Goal: Communication & Community: Answer question/provide support

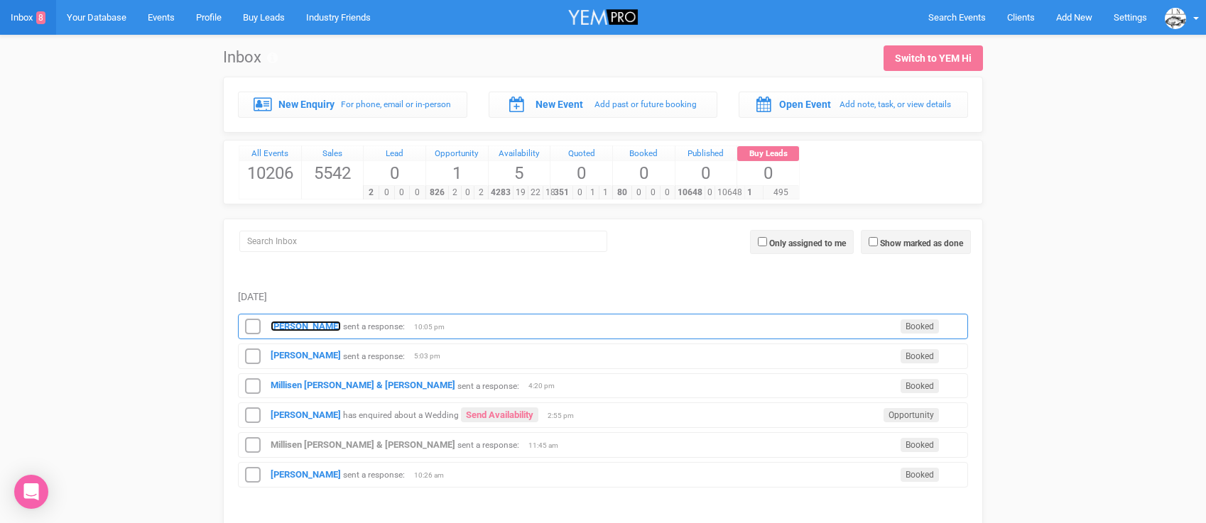
click at [301, 322] on strong "[PERSON_NAME]" at bounding box center [306, 326] width 70 height 11
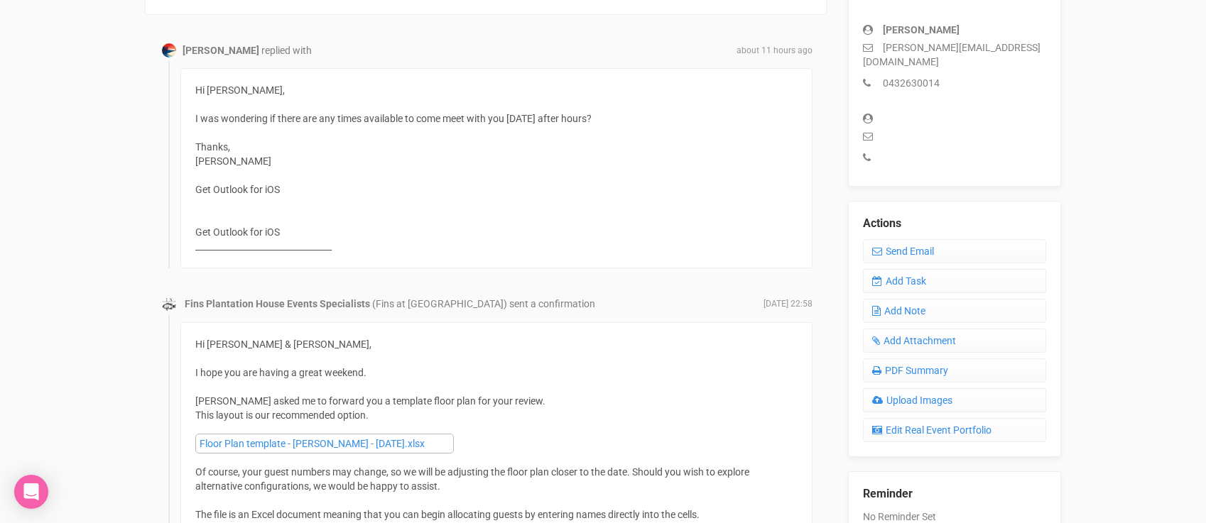
scroll to position [384, 0]
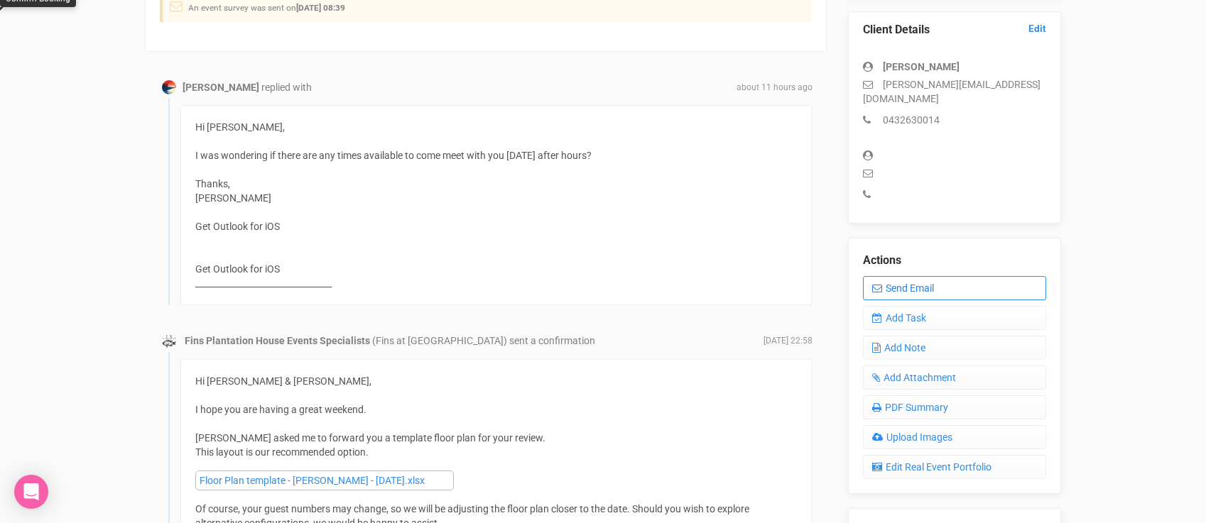
click at [929, 276] on link "Send Email" at bounding box center [954, 288] width 183 height 24
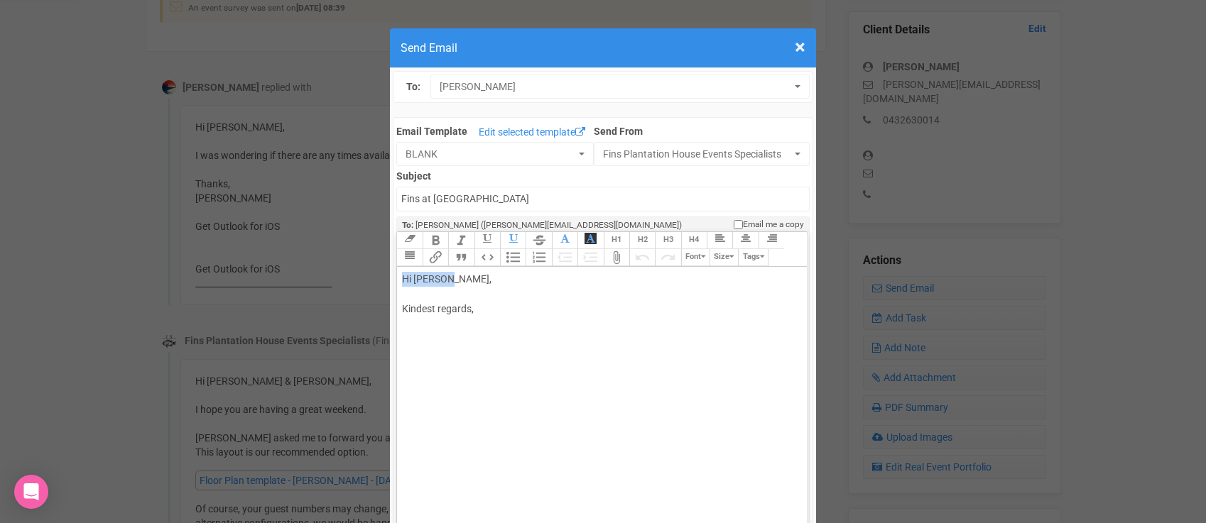
drag, startPoint x: 448, startPoint y: 273, endPoint x: 514, endPoint y: 264, distance: 66.0
click at [513, 265] on div "Link Unlink Bold Italic Strikethrough H1 H2 H3 H4 Link Quote Code Bullets Numbe…" at bounding box center [602, 406] width 410 height 349
drag, startPoint x: 499, startPoint y: 279, endPoint x: 449, endPoint y: 281, distance: 50.4
click at [449, 281] on div "Hi [PERSON_NAME], Kindest regards," at bounding box center [599, 309] width 395 height 75
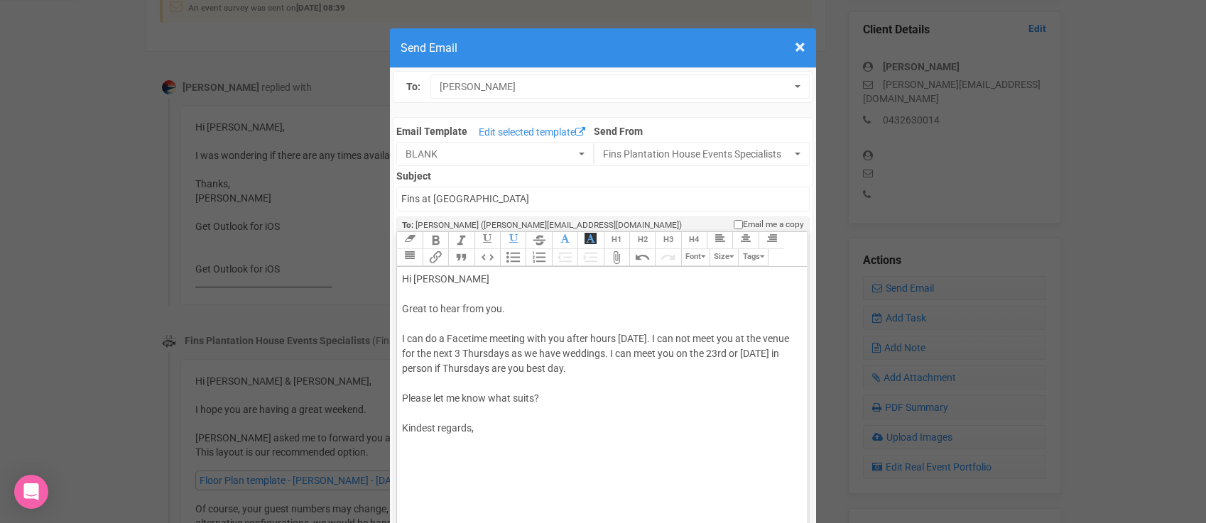
click at [420, 438] on div "Hi Brooke Great to hear from you. I can do a Facetime meeting with you after ho…" at bounding box center [599, 369] width 395 height 194
click at [594, 367] on div "Hi Brooke Great to hear from you. I can do a Facetime meeting with you after ho…" at bounding box center [599, 369] width 395 height 194
type trix-editor "<div>Hi Brooke&nbsp;<br><br>Great to hear from you.<br><br>I can do a Facetime …"
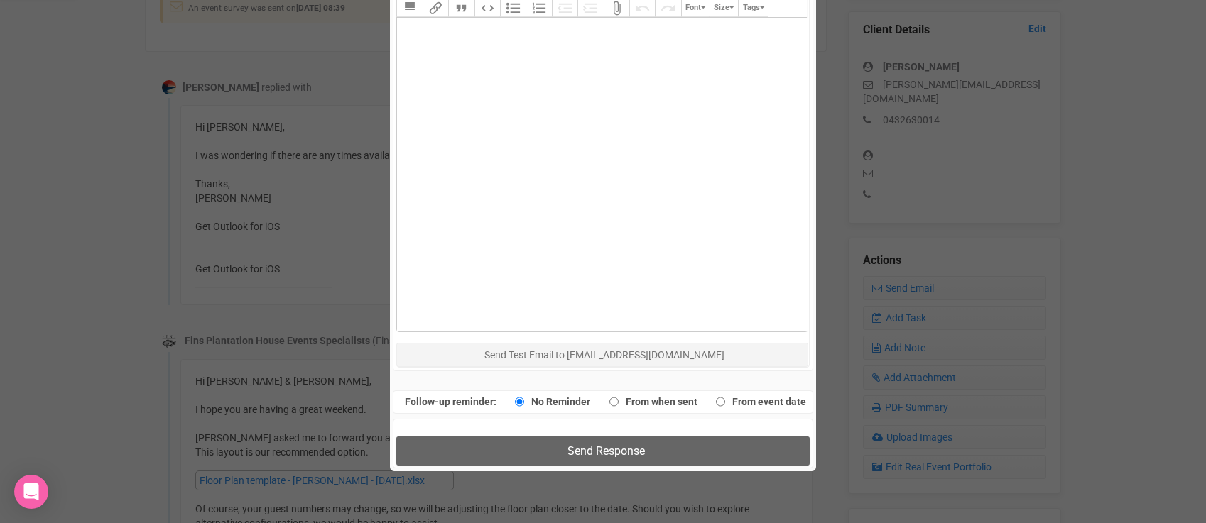
scroll to position [773, 0]
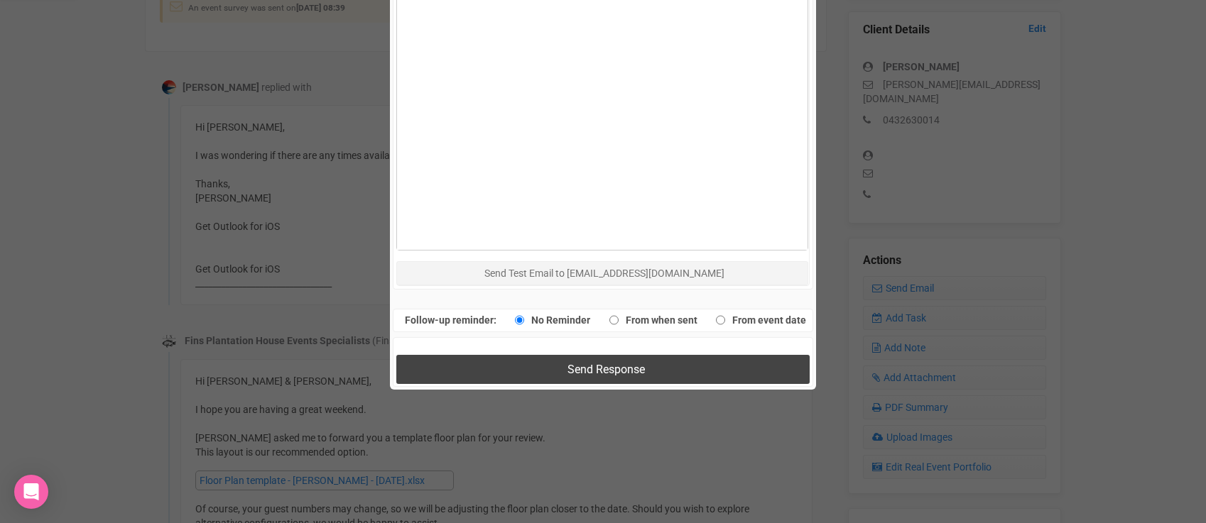
click at [581, 376] on span "Send Response" at bounding box center [605, 369] width 77 height 13
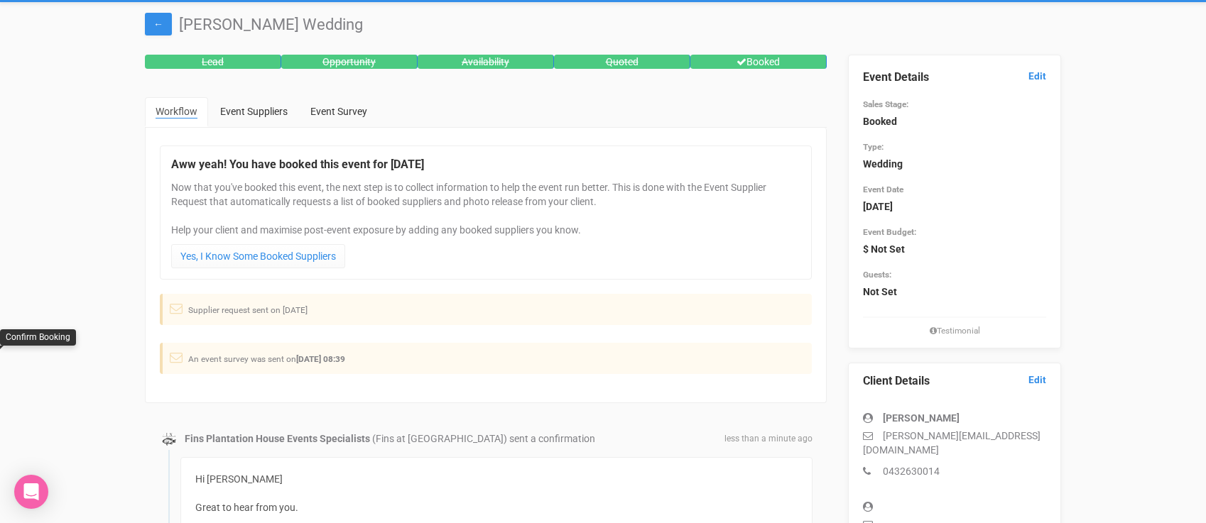
scroll to position [0, 0]
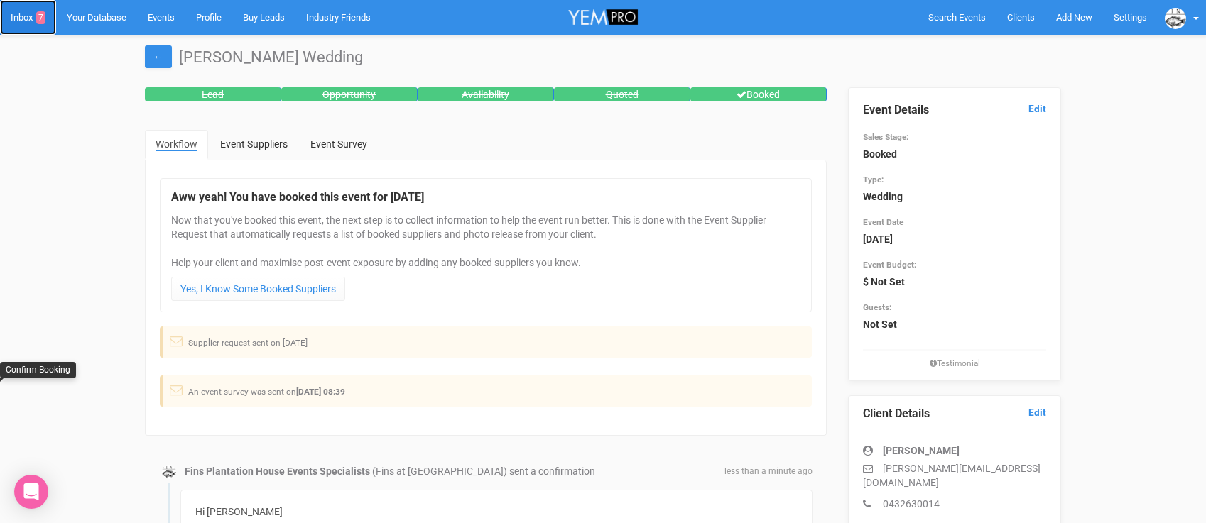
click at [30, 18] on link "Inbox 7" at bounding box center [28, 17] width 56 height 35
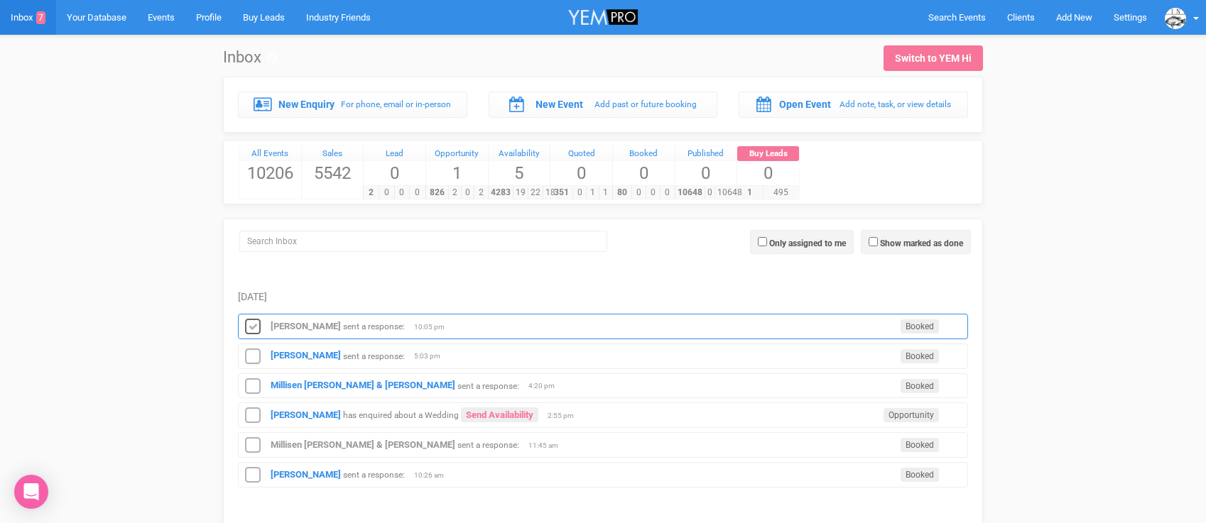
click at [255, 328] on icon at bounding box center [252, 327] width 21 height 18
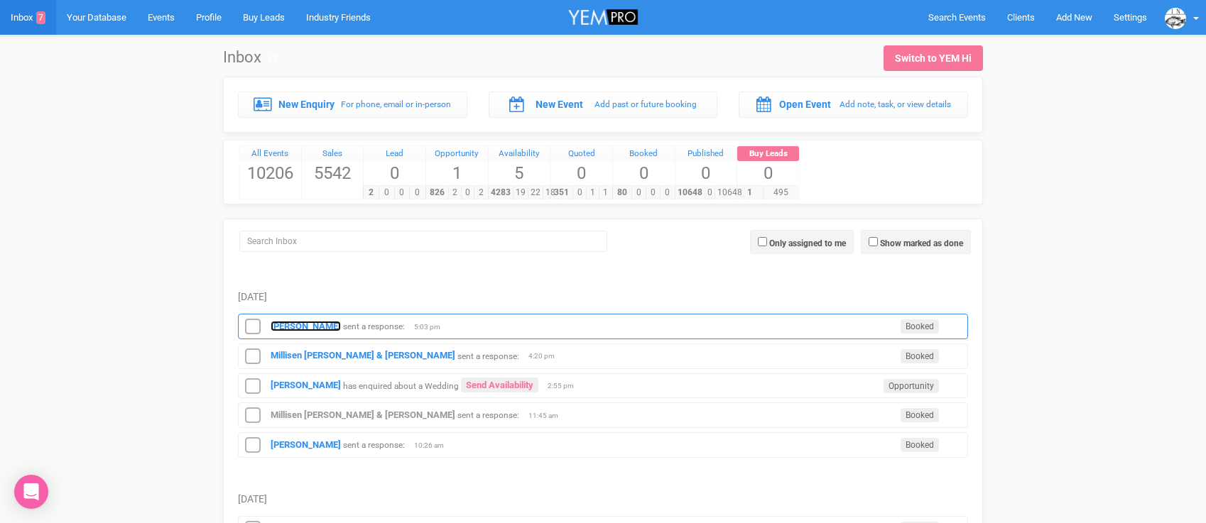
click at [310, 327] on strong "Chloe O'connor" at bounding box center [306, 326] width 70 height 11
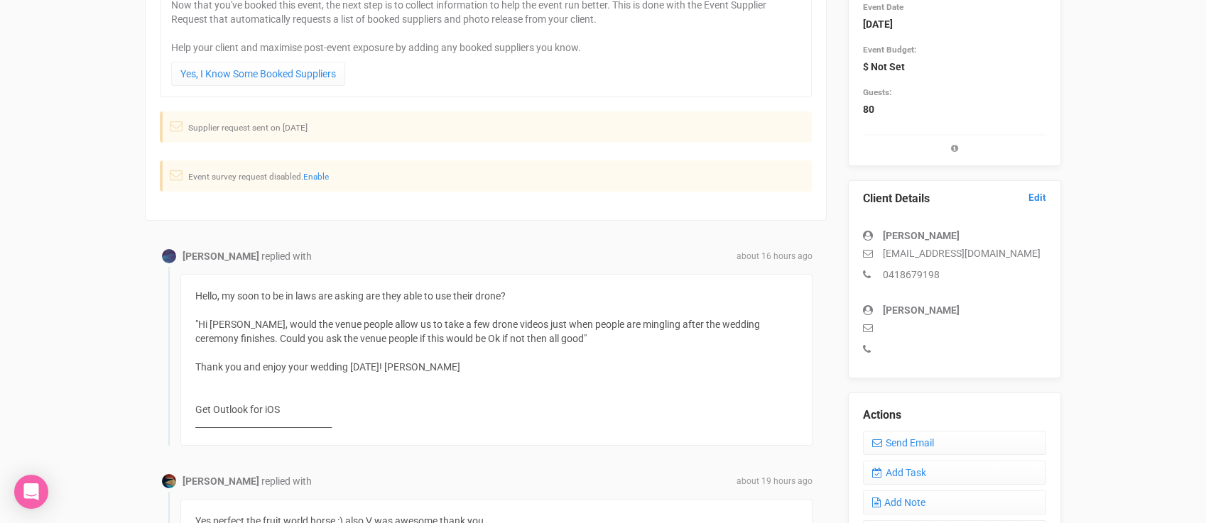
scroll to position [216, 0]
click at [891, 435] on link "Send Email" at bounding box center [954, 442] width 183 height 24
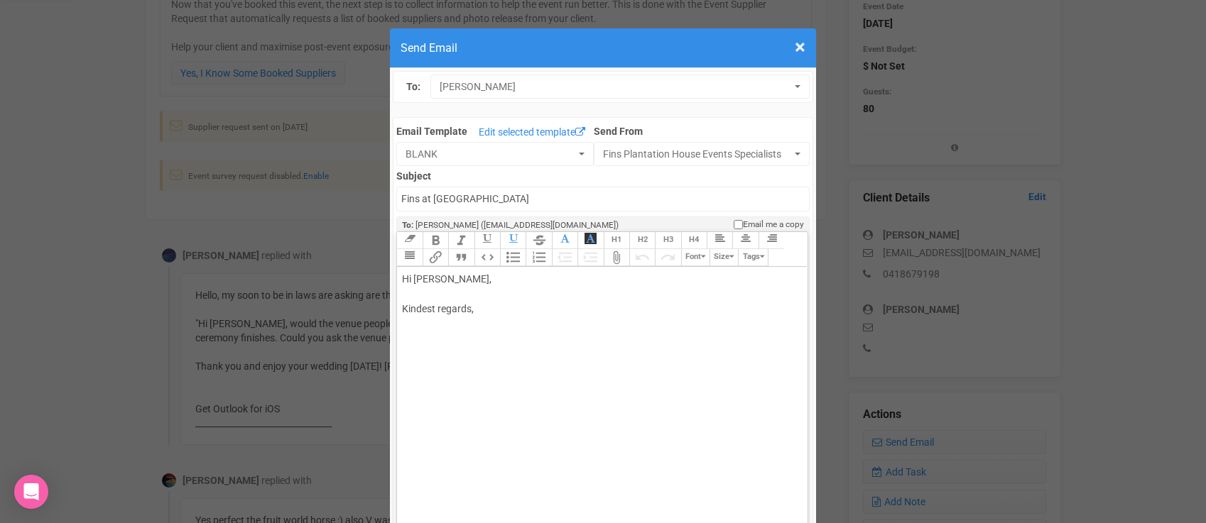
drag, startPoint x: 442, startPoint y: 279, endPoint x: 508, endPoint y: 276, distance: 65.4
click at [508, 276] on div "Hi Chloe O'connor, Kindest regards," at bounding box center [599, 309] width 395 height 75
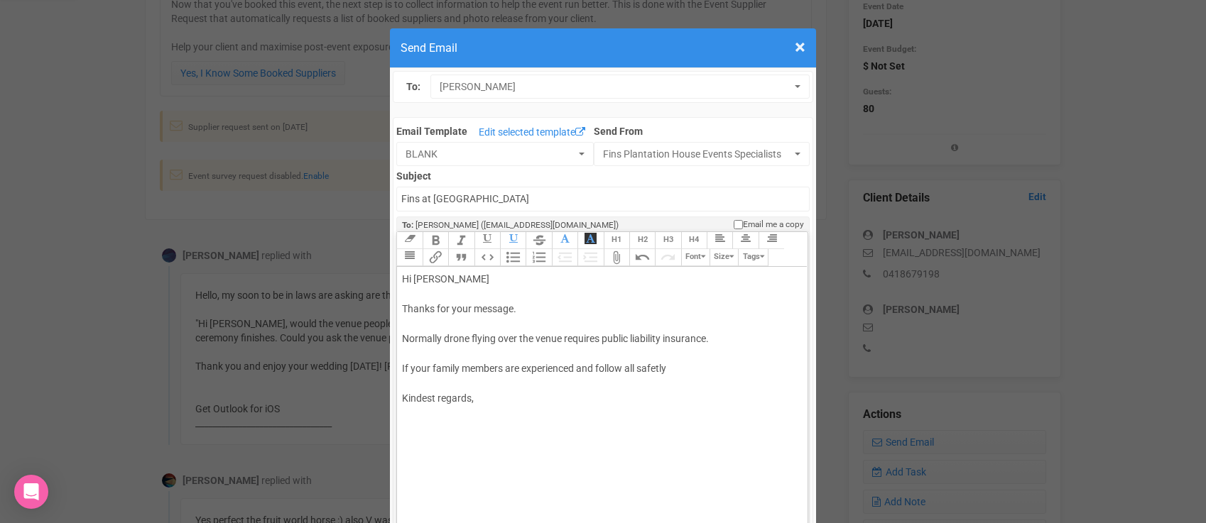
click at [665, 367] on div "Hi Chloe Thanks for your message. Normally drone flying over the venue requires…" at bounding box center [599, 354] width 395 height 164
click at [679, 370] on div "Hi Chloe Thanks for your message. Normally drone flying over the venue requires…" at bounding box center [599, 354] width 395 height 164
click at [578, 365] on div "Hi Chloe Thanks for your message. Normally drone flying over the venue requires…" at bounding box center [599, 361] width 395 height 179
click at [420, 382] on div "Hi Chloe Thanks for your message. Normally drone flying over the venue requires…" at bounding box center [599, 361] width 395 height 179
click at [539, 420] on div "Hi Chloe Thanks for your message. Normally drone flying over the venue requires…" at bounding box center [599, 361] width 395 height 179
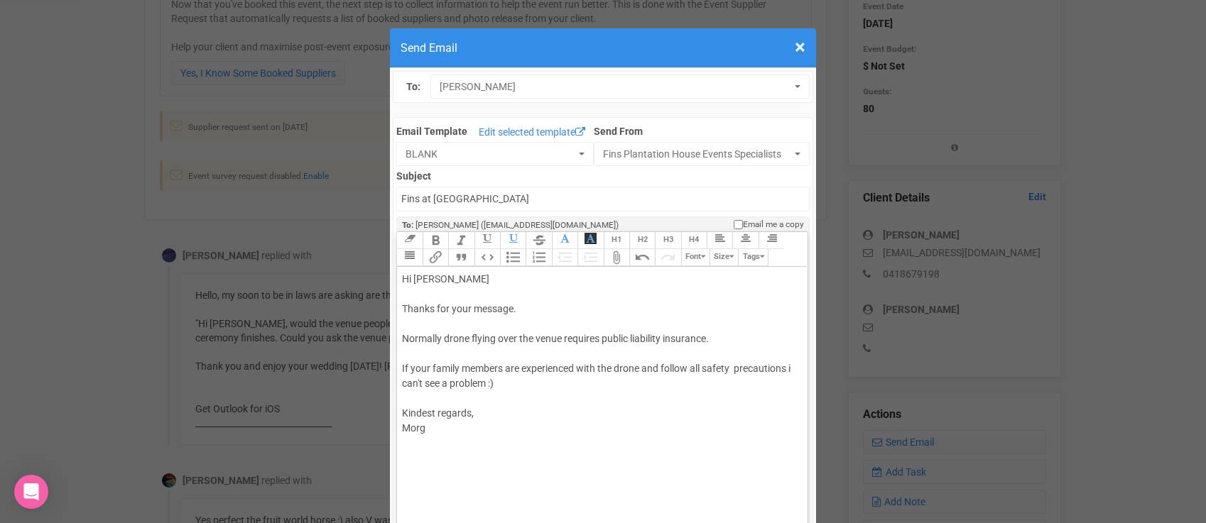
type trix-editor "<div>Hi Chloe&nbsp;<br><br>Thanks for your message.<br><br>Normally drone flyin…"
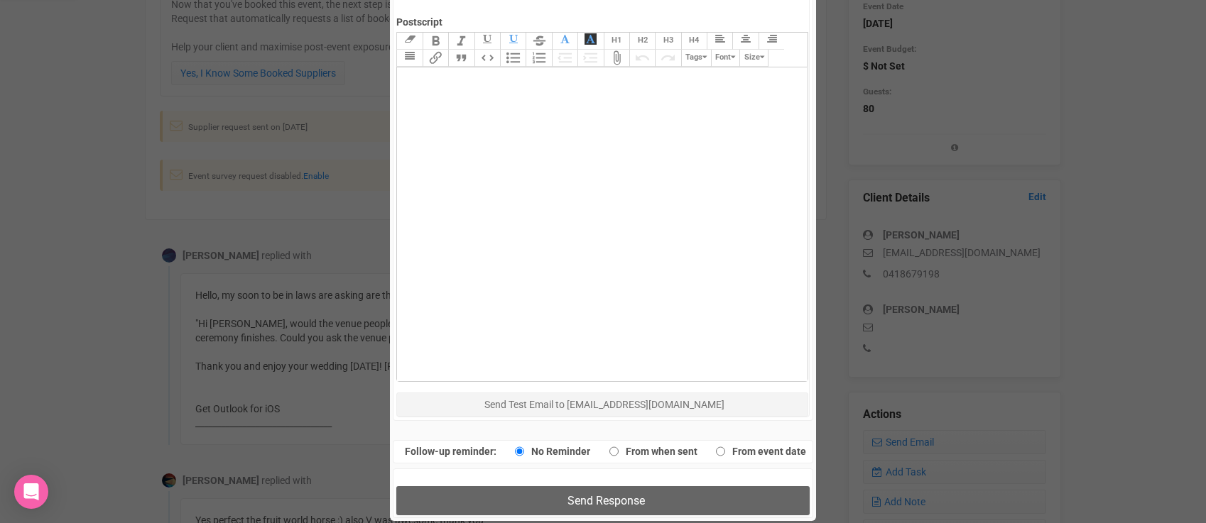
scroll to position [773, 0]
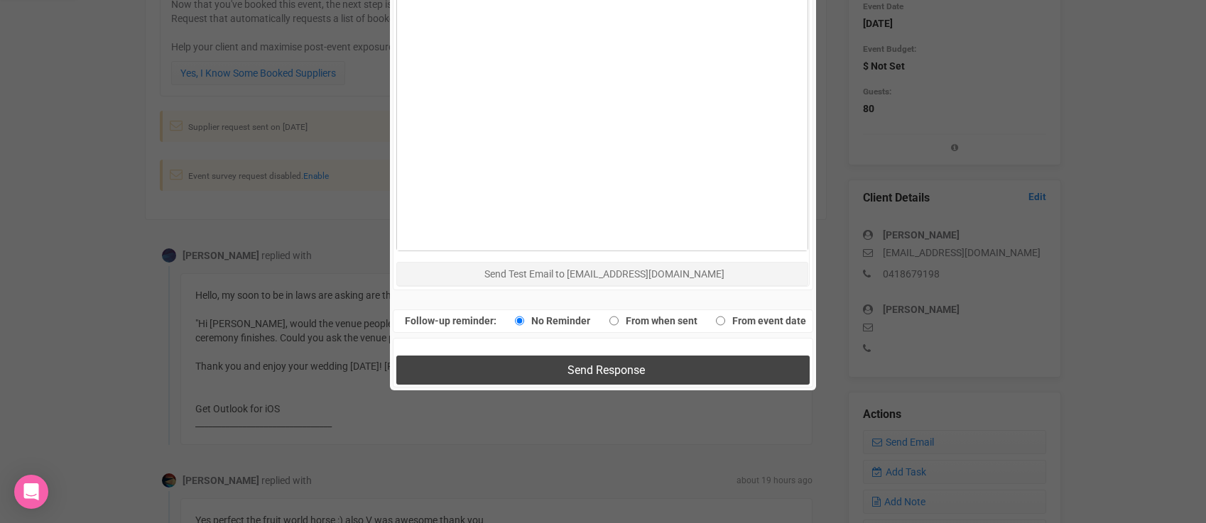
click at [543, 369] on button "Send Response" at bounding box center [602, 370] width 413 height 29
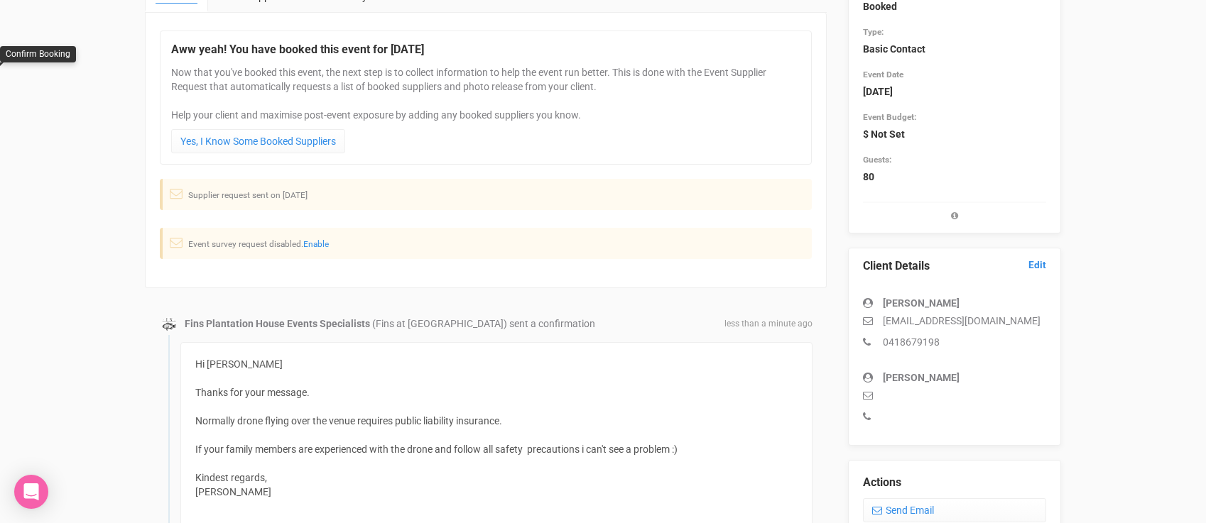
scroll to position [0, 0]
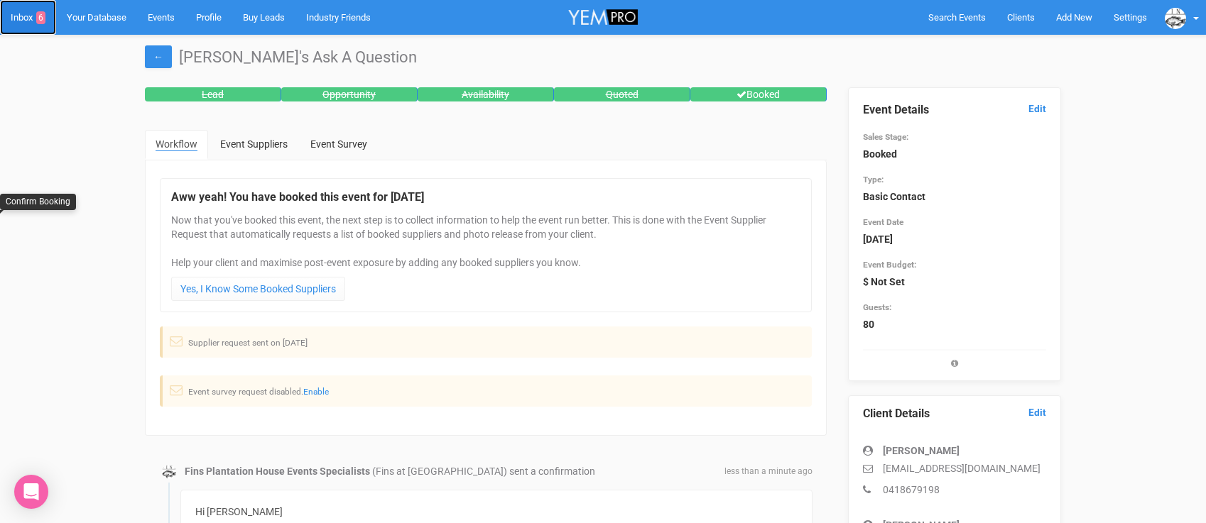
click at [24, 17] on link "Inbox 6" at bounding box center [28, 17] width 56 height 35
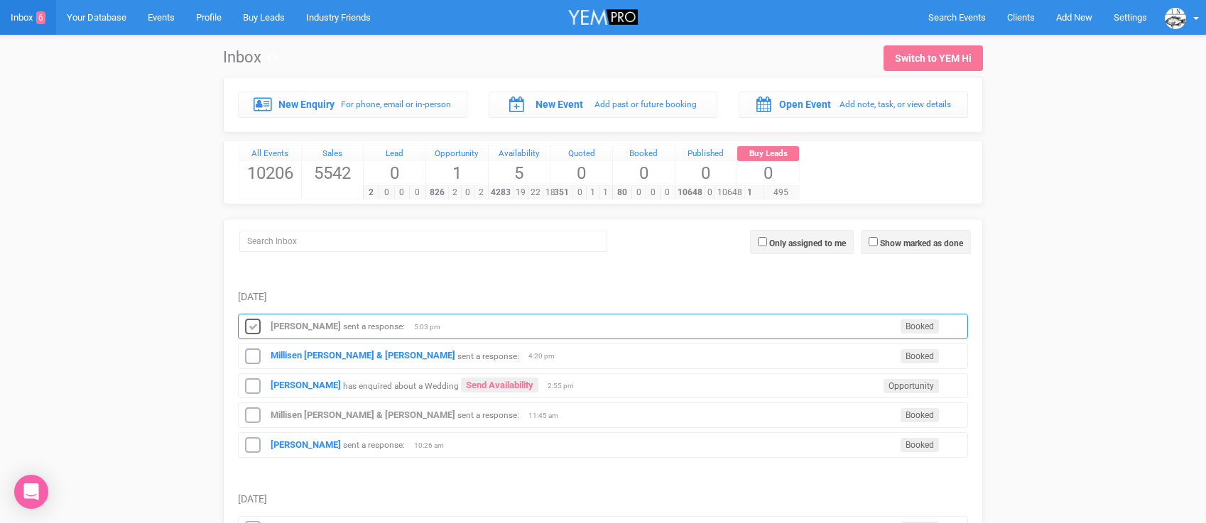
click at [253, 328] on icon at bounding box center [252, 327] width 21 height 18
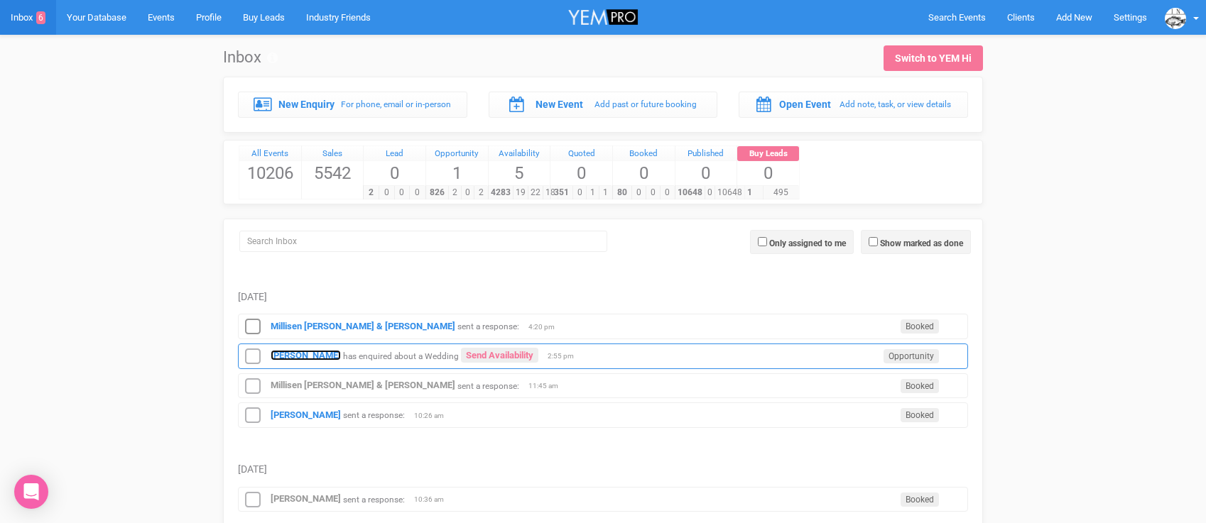
click at [284, 351] on strong "[PERSON_NAME]" at bounding box center [306, 355] width 70 height 11
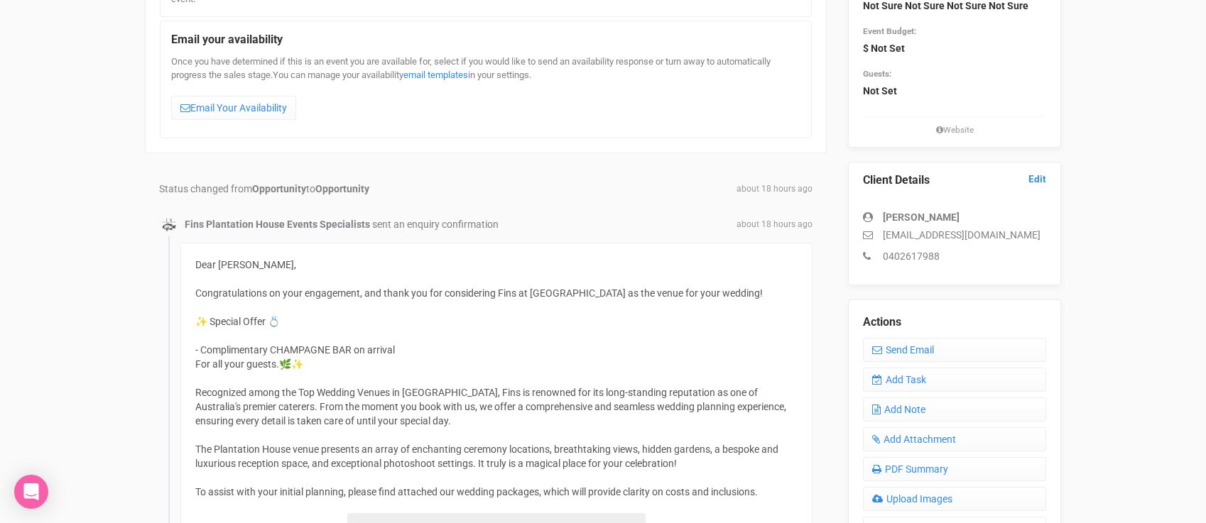
scroll to position [227, 0]
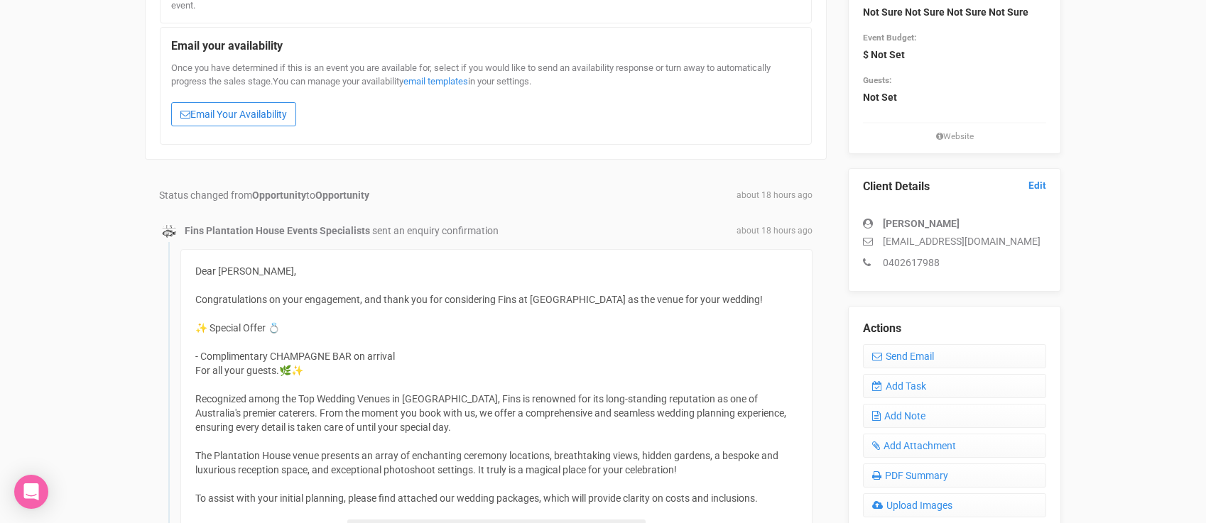
click at [271, 107] on link "Email Your Availability" at bounding box center [233, 114] width 125 height 24
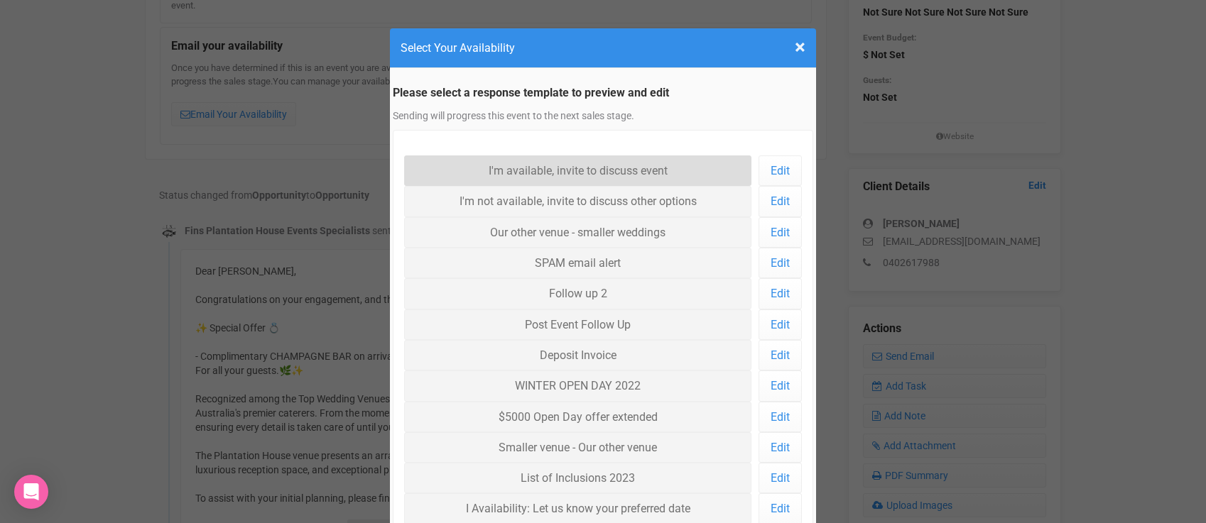
click at [431, 163] on link "I'm available, invite to discuss event" at bounding box center [577, 171] width 347 height 31
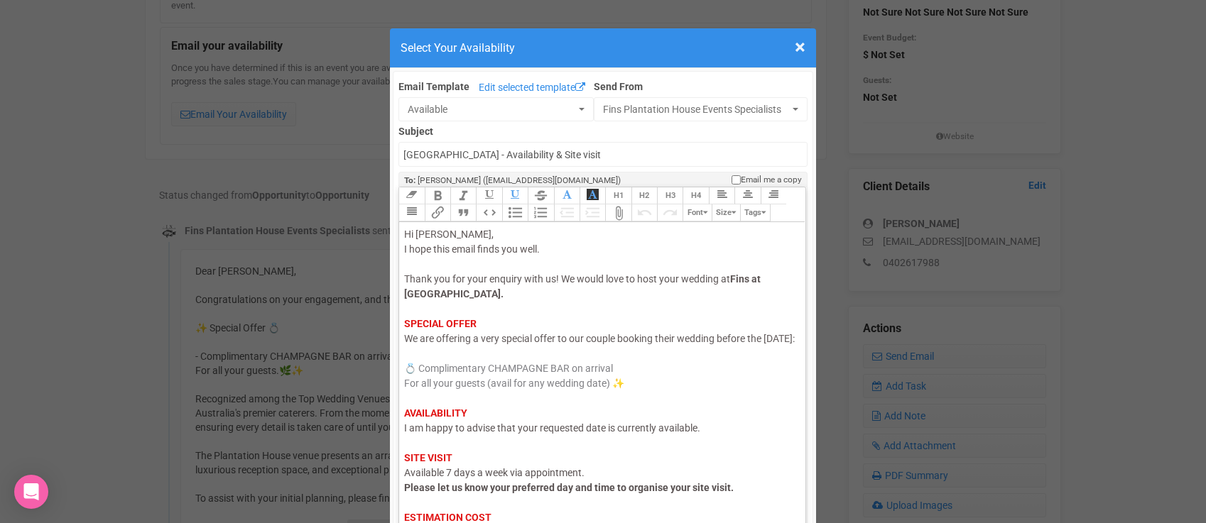
drag, startPoint x: 450, startPoint y: 354, endPoint x: 406, endPoint y: 354, distance: 44.0
click at [406, 344] on span "We are offering a very special offer to our couple booking their wedding before…" at bounding box center [599, 338] width 391 height 11
click at [403, 437] on trix-editor "Hi Jenna, I hope this email finds you well. Thank you for your enquiry with us!…" at bounding box center [602, 379] width 406 height 314
click at [414, 434] on span "I am happy to advise that your requested date is currently available." at bounding box center [552, 428] width 296 height 11
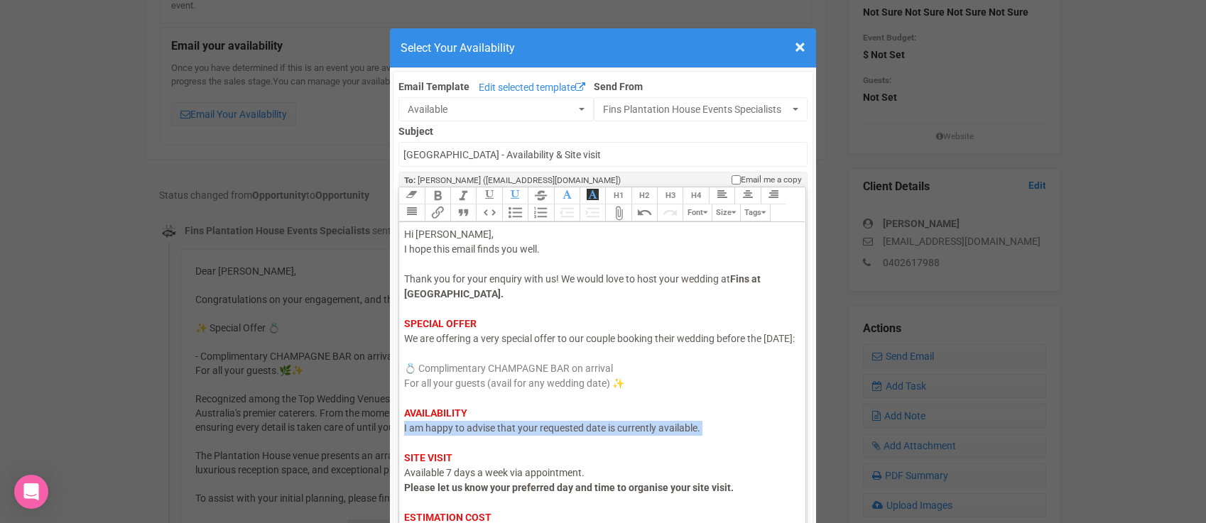
click at [414, 434] on span "I am happy to advise that your requested date is currently available." at bounding box center [552, 428] width 296 height 11
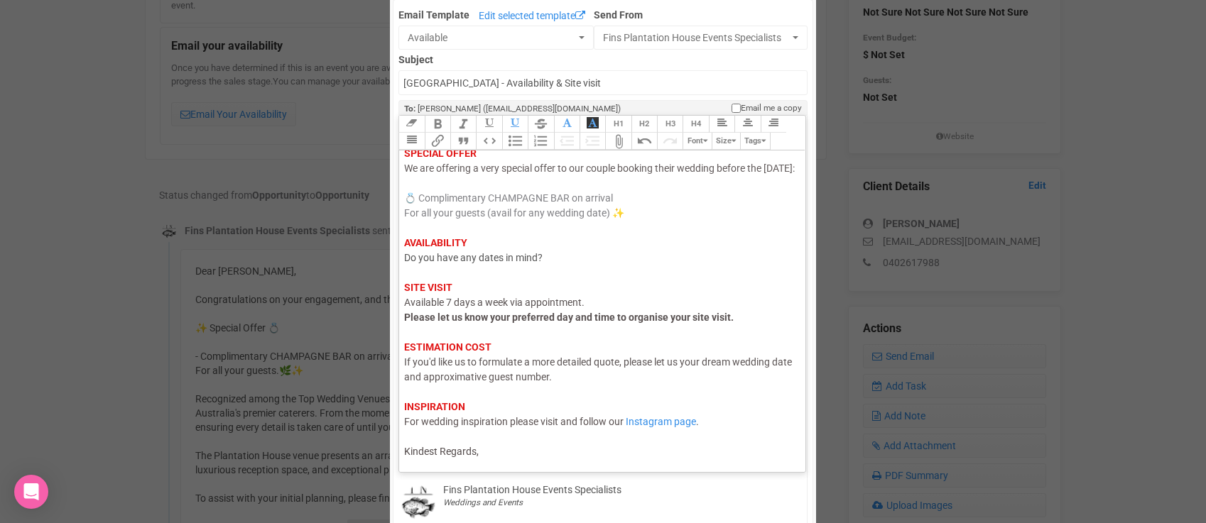
scroll to position [93, 0]
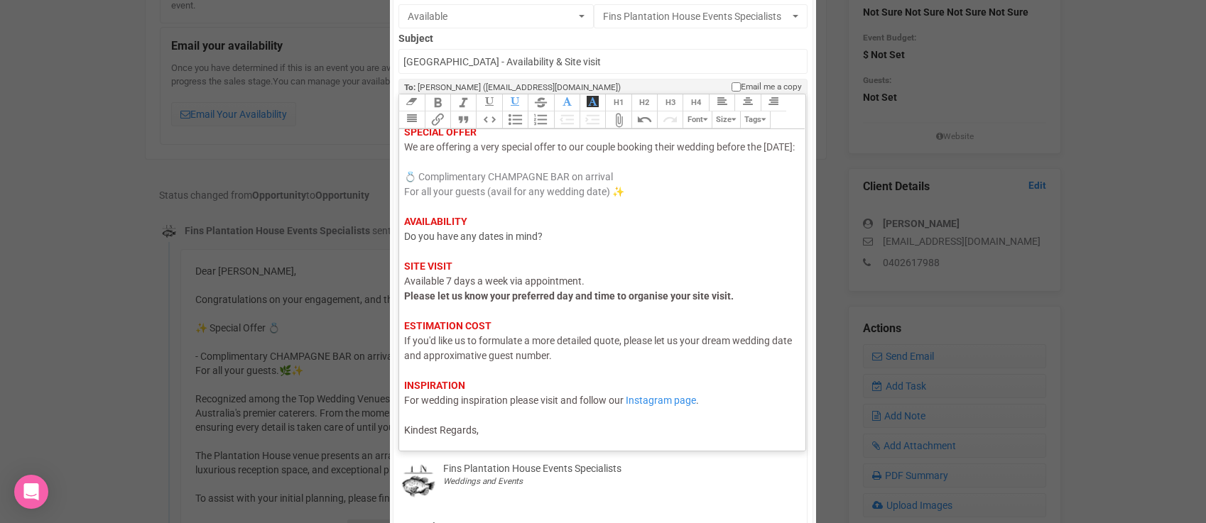
click at [487, 429] on div "Hi Jenna, I hope this email finds you well. Thank you for your enquiry with us!…" at bounding box center [599, 237] width 391 height 403
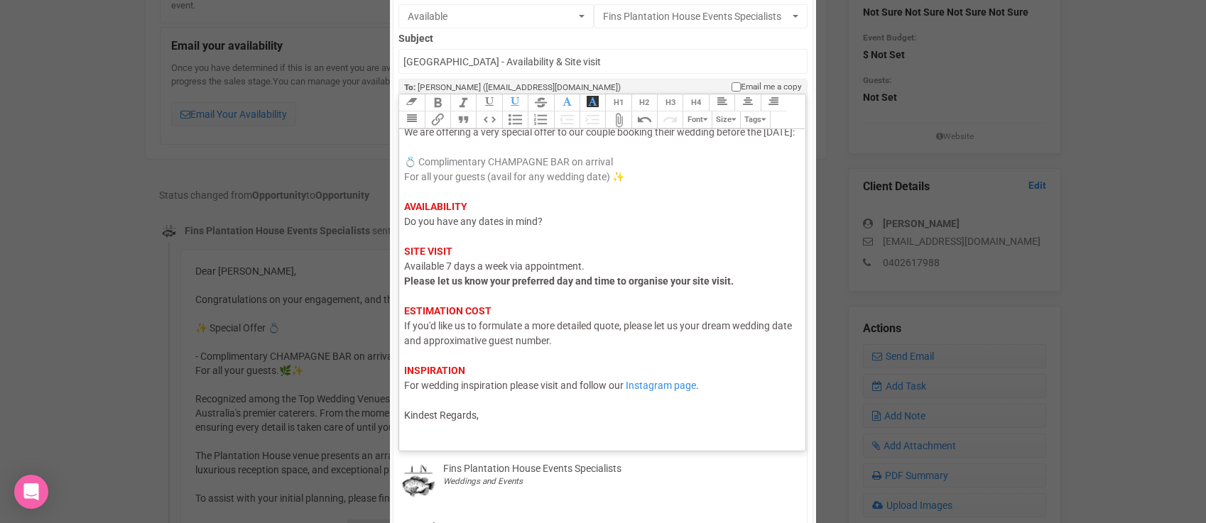
scroll to position [121, 0]
type trix-editor "<div><span style="color: rgb(95, 88, 88);">Hi Jenna,</span><br><span style="col…"
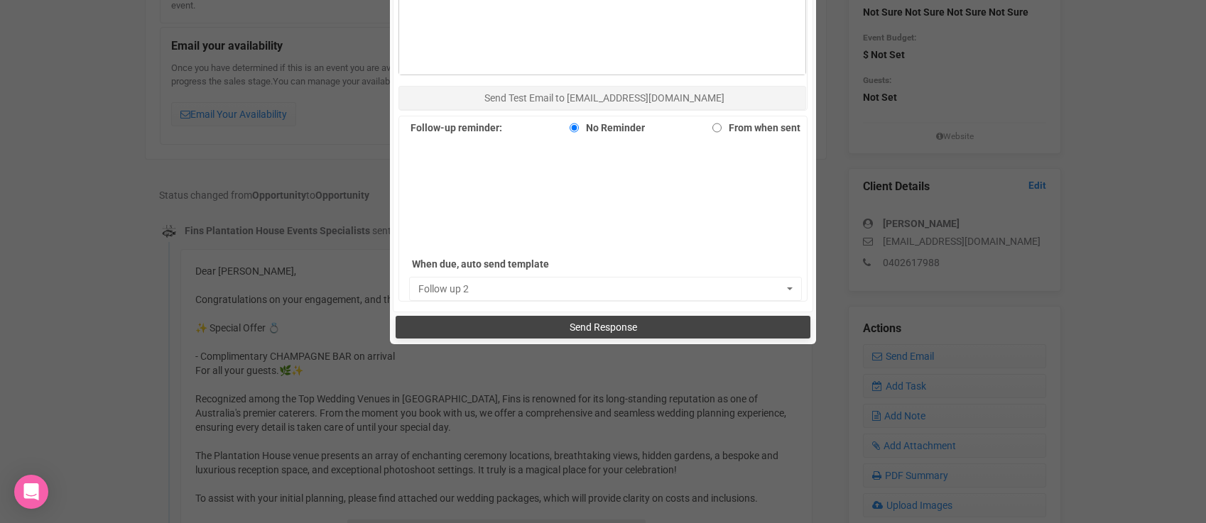
scroll to position [911, 0]
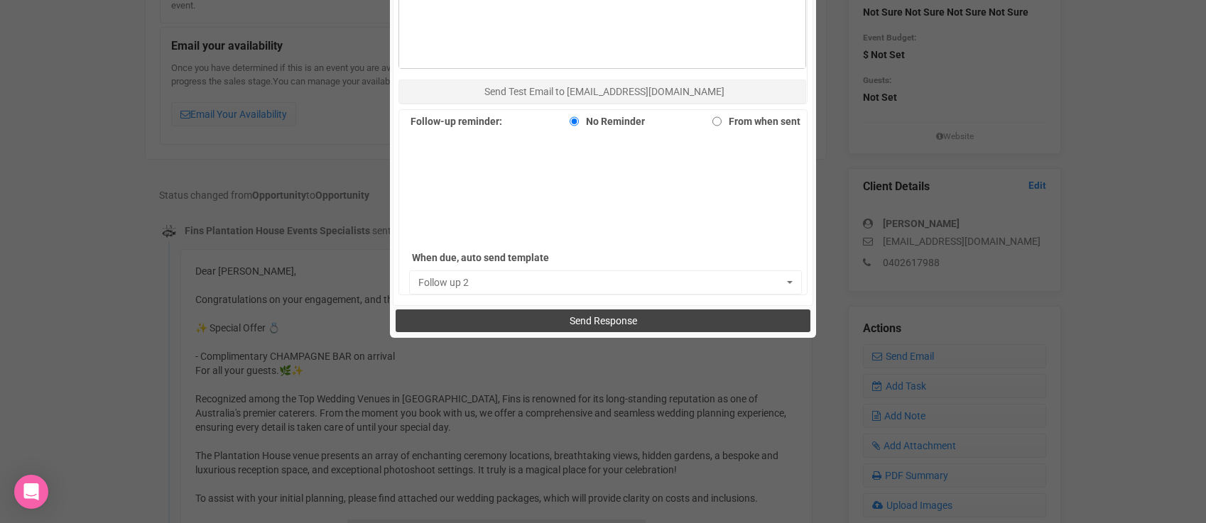
click at [504, 330] on button "Send Response" at bounding box center [603, 321] width 414 height 23
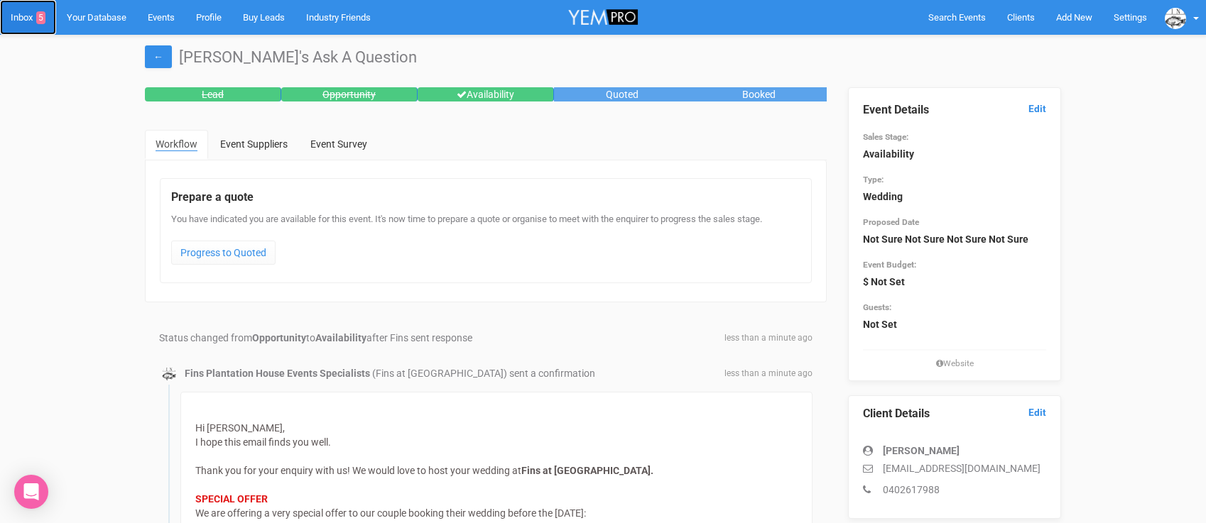
click at [18, 13] on link "Inbox 5" at bounding box center [28, 17] width 56 height 35
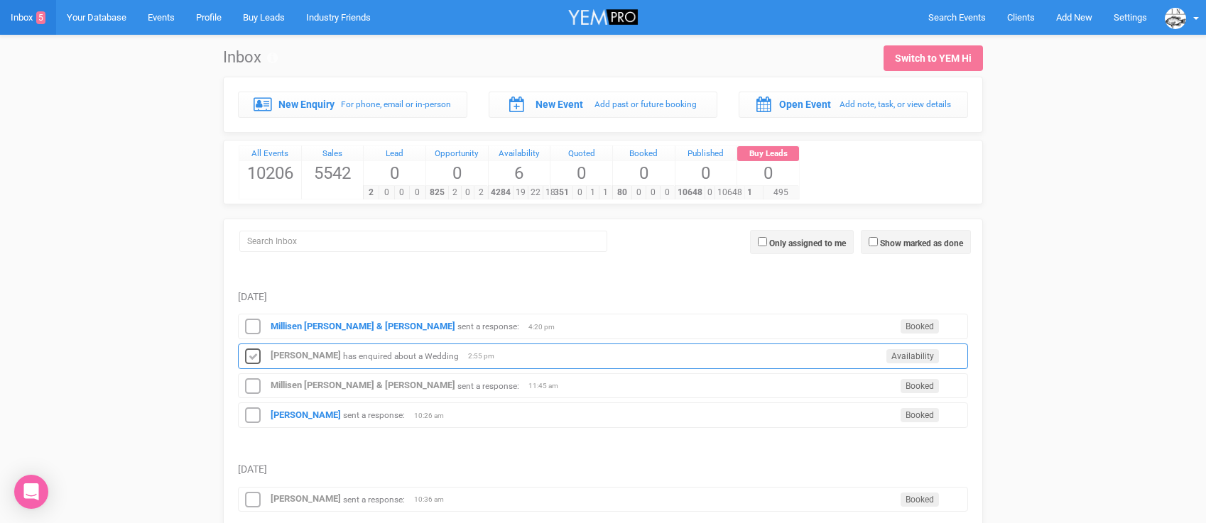
click at [256, 351] on icon at bounding box center [252, 357] width 21 height 18
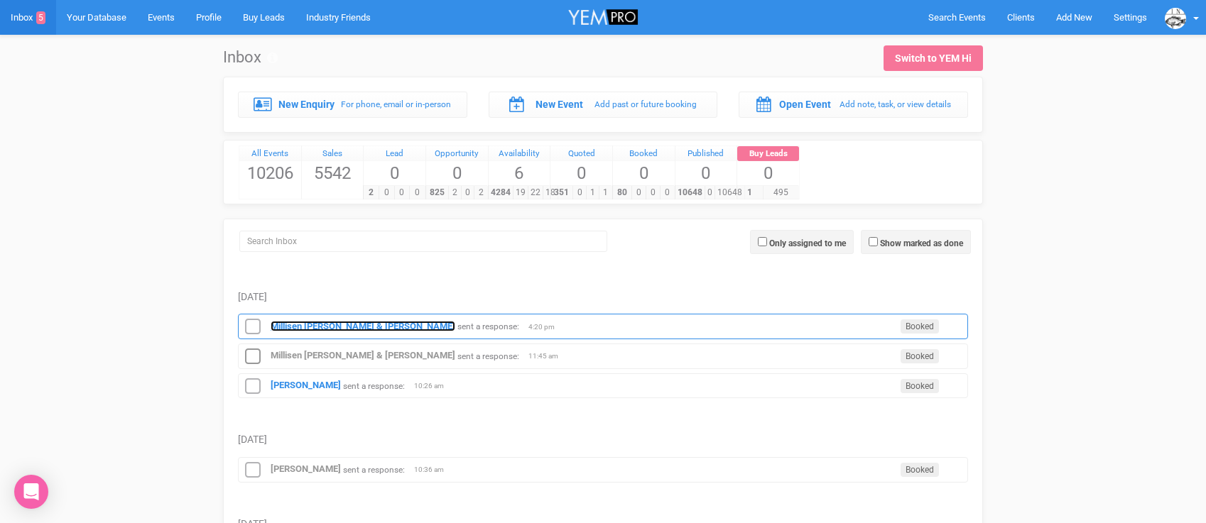
click at [332, 323] on strong "Millisen [PERSON_NAME] & [PERSON_NAME]" at bounding box center [363, 326] width 185 height 11
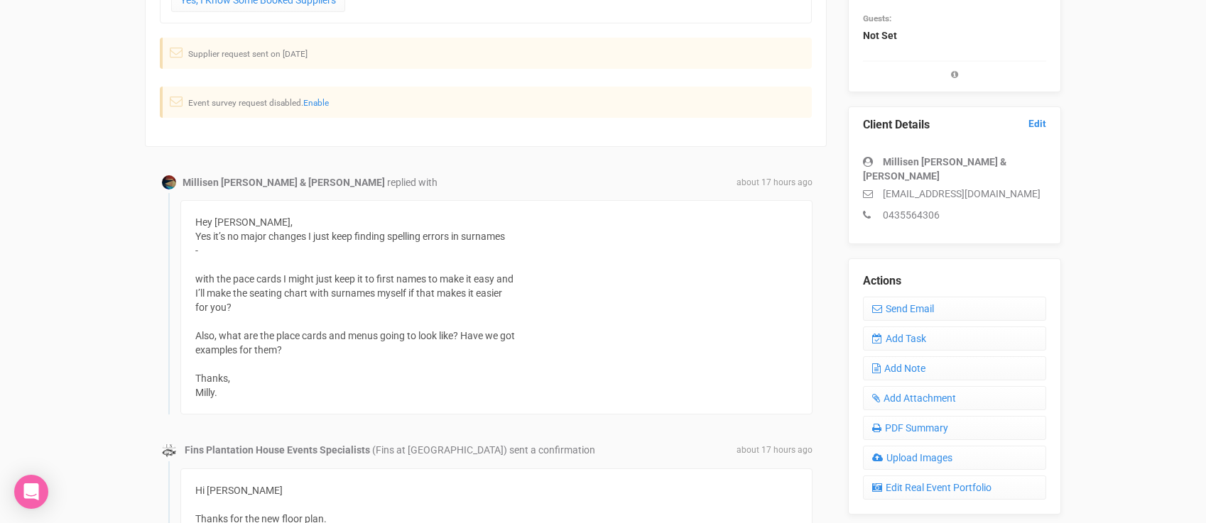
scroll to position [290, 0]
click at [886, 295] on link "Send Email" at bounding box center [954, 307] width 183 height 24
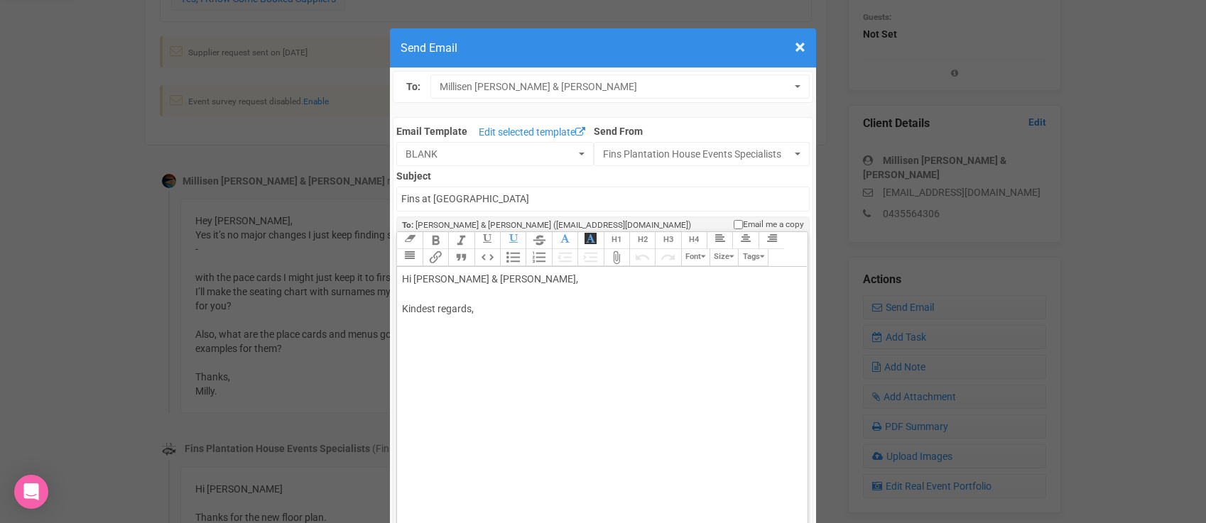
drag, startPoint x: 435, startPoint y: 279, endPoint x: 533, endPoint y: 283, distance: 98.8
click at [533, 283] on div "Hi [PERSON_NAME] & [PERSON_NAME], Kindest regards," at bounding box center [599, 309] width 395 height 75
drag, startPoint x: 565, startPoint y: 281, endPoint x: 449, endPoint y: 283, distance: 115.8
click at [449, 283] on div "Hi [PERSON_NAME] & [PERSON_NAME], Kindest regards," at bounding box center [599, 309] width 395 height 75
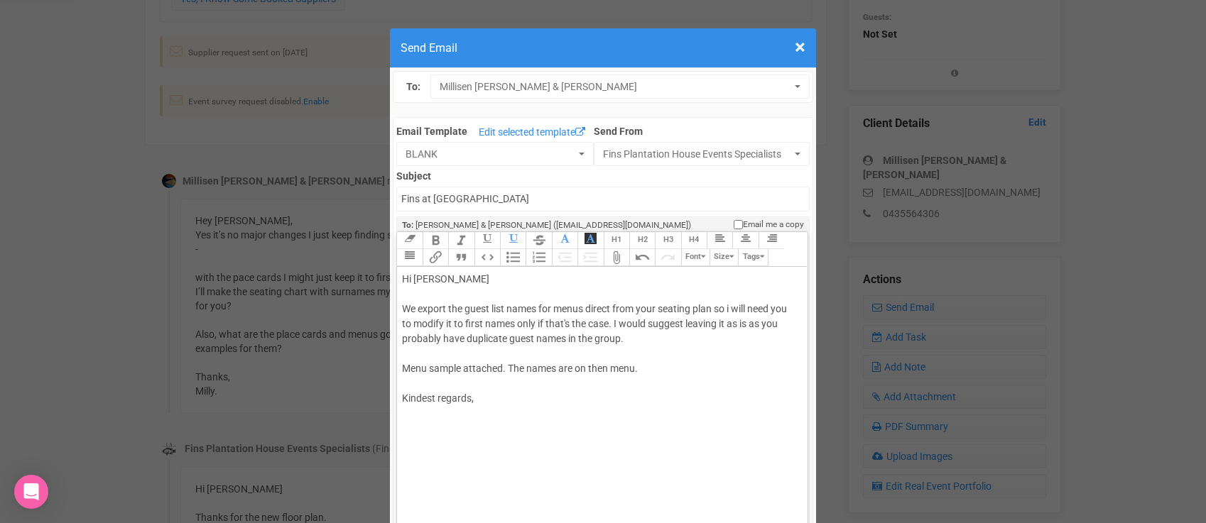
click at [449, 420] on div "Hi [PERSON_NAME] We export the guest list names for menus direct from your seat…" at bounding box center [599, 354] width 395 height 164
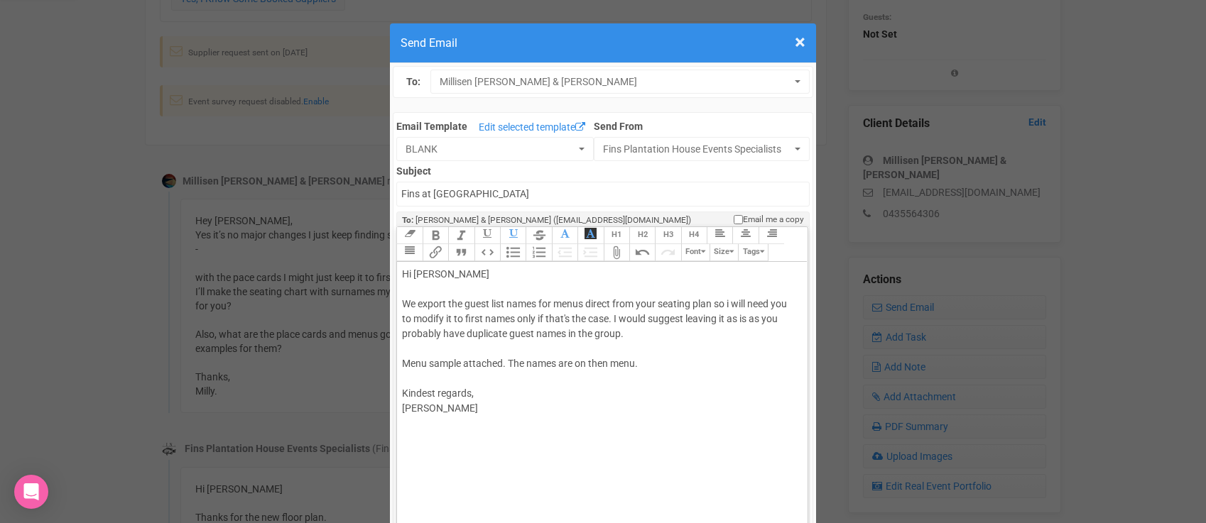
scroll to position [7, 0]
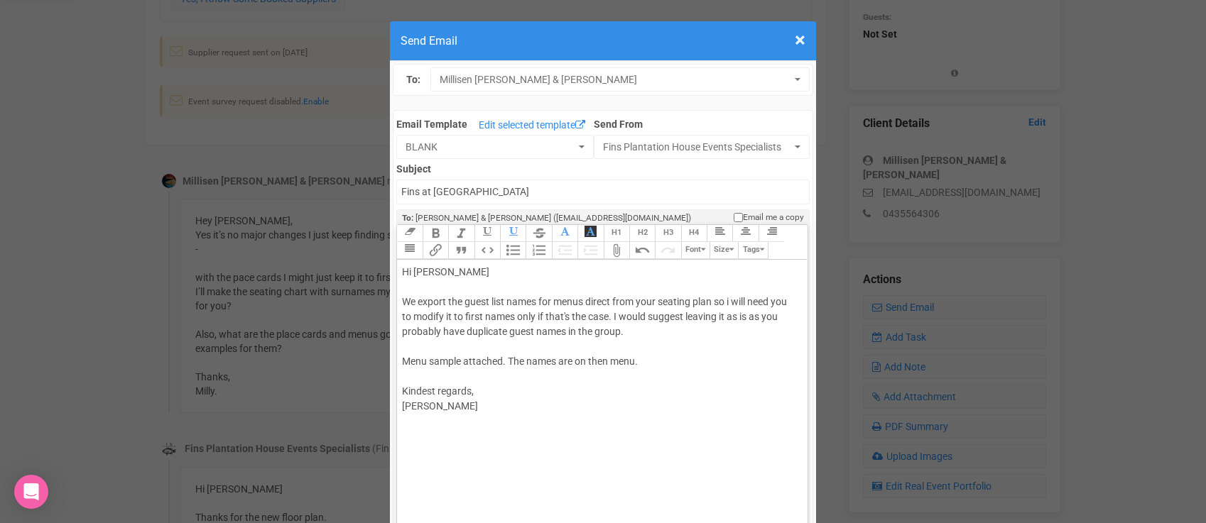
click at [752, 315] on div "Hi [PERSON_NAME] We export the guest list names for menus direct from your seat…" at bounding box center [599, 347] width 395 height 164
type trix-editor "<div>Hi [PERSON_NAME]<br><br>We export the guest list names for menus direct fr…"
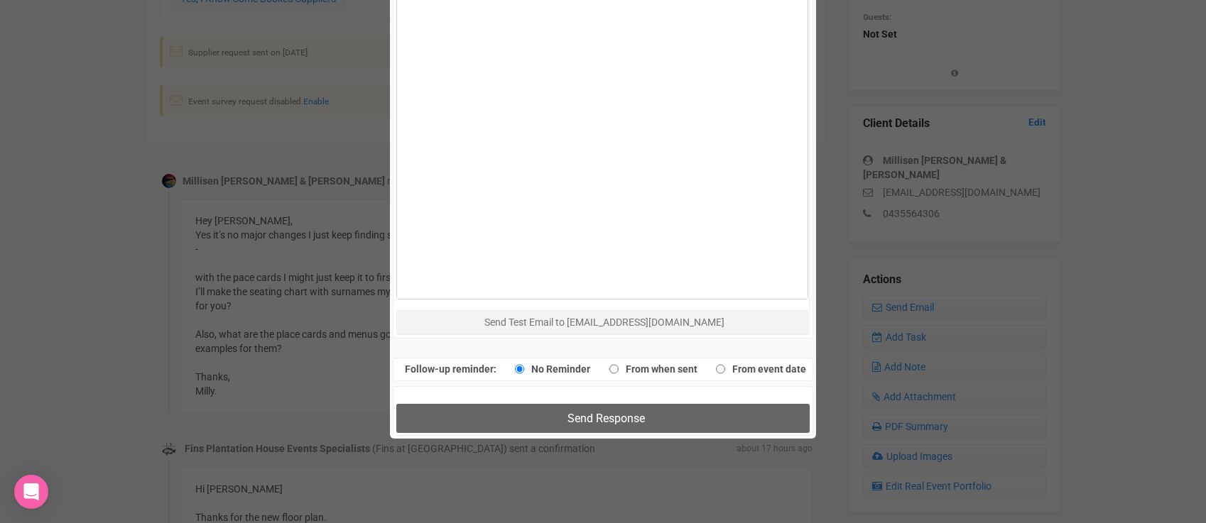
scroll to position [734, 0]
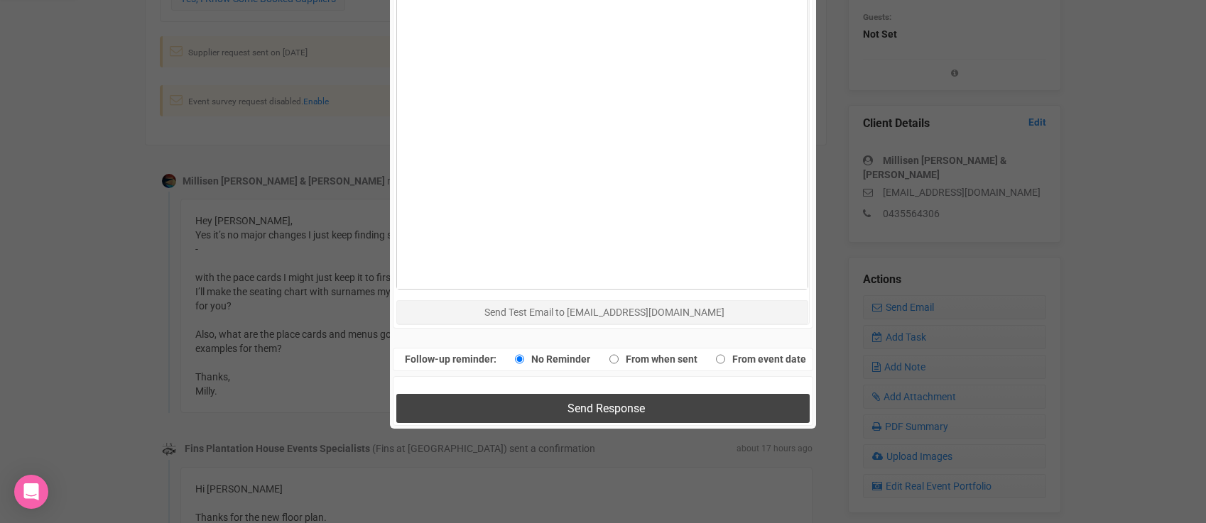
click at [715, 398] on button "Send Response" at bounding box center [602, 408] width 413 height 29
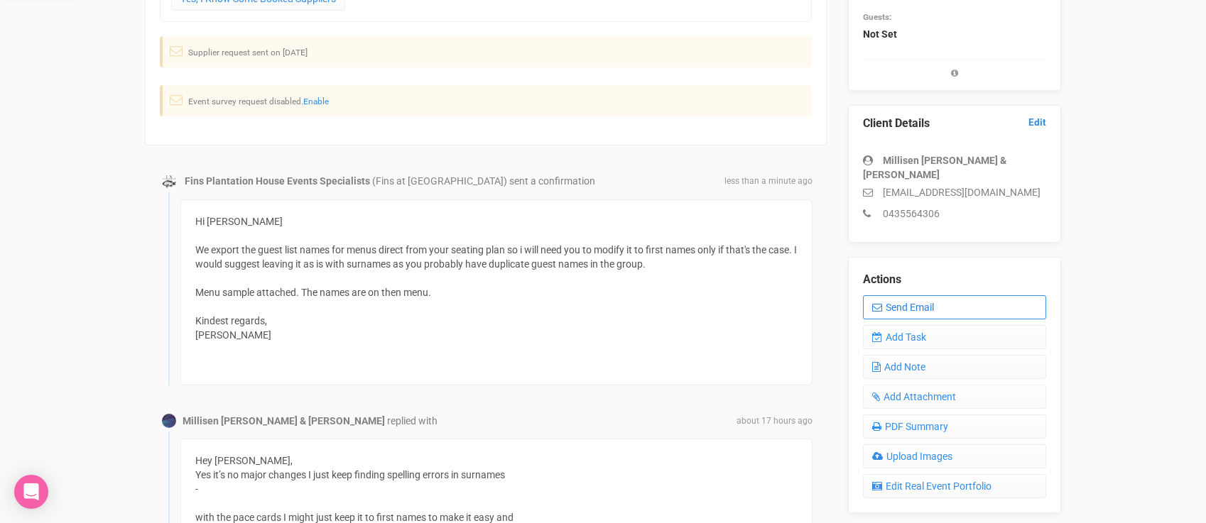
click at [883, 295] on link "Send Email" at bounding box center [954, 307] width 183 height 24
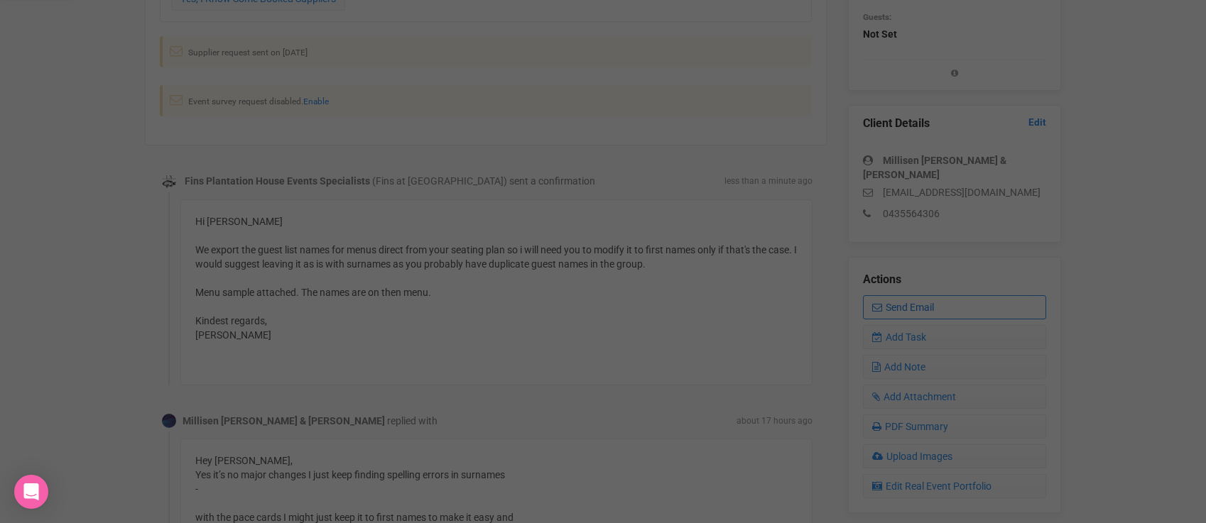
scroll to position [0, 0]
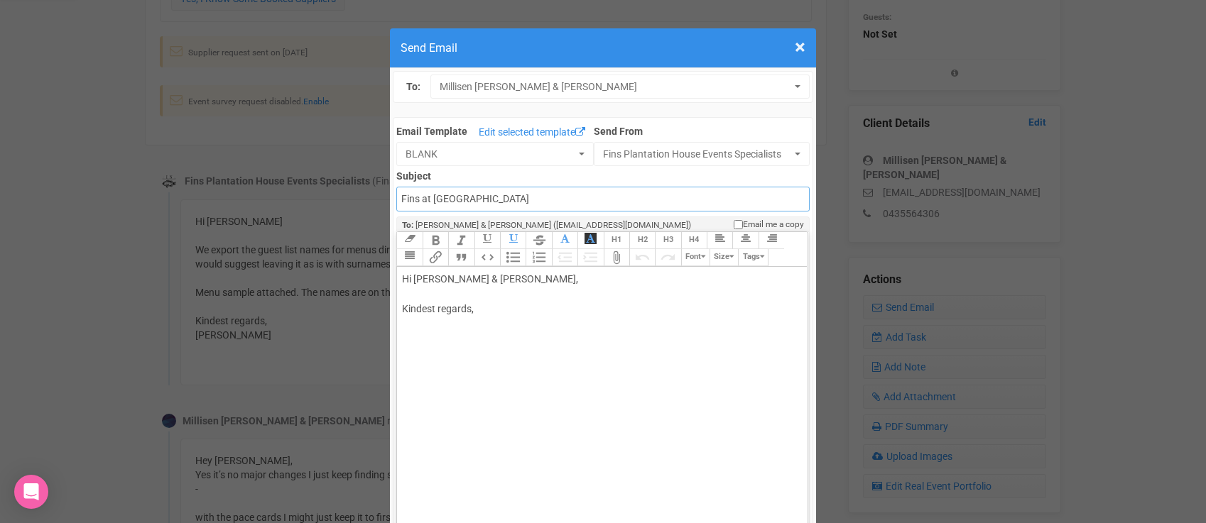
drag, startPoint x: 522, startPoint y: 195, endPoint x: 411, endPoint y: 184, distance: 111.4
click at [411, 184] on div "Subject Fins at [GEOGRAPHIC_DATA]" at bounding box center [602, 188] width 413 height 45
type input "sorry attached here"
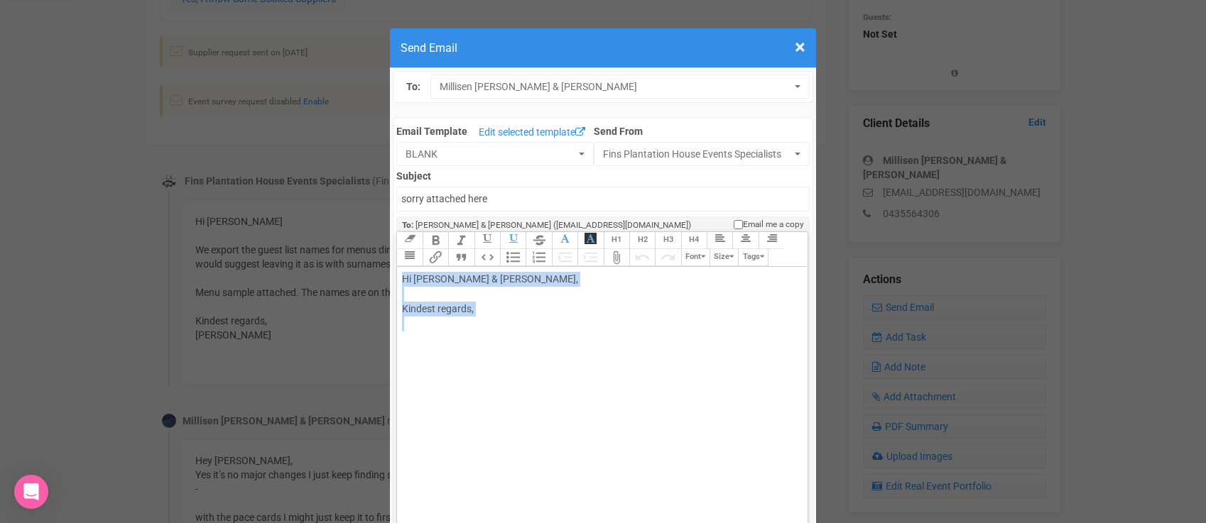
drag, startPoint x: 442, startPoint y: 340, endPoint x: 402, endPoint y: 283, distance: 69.9
click at [402, 285] on div "Hi [PERSON_NAME] & [PERSON_NAME], Kindest regards," at bounding box center [599, 309] width 395 height 75
type trix-editor "<div>Hi [PERSON_NAME] &amp; [PERSON_NAME],<br><br>Kindest regards,<br><br><br><…"
click at [612, 262] on button "Attach Files" at bounding box center [617, 257] width 26 height 17
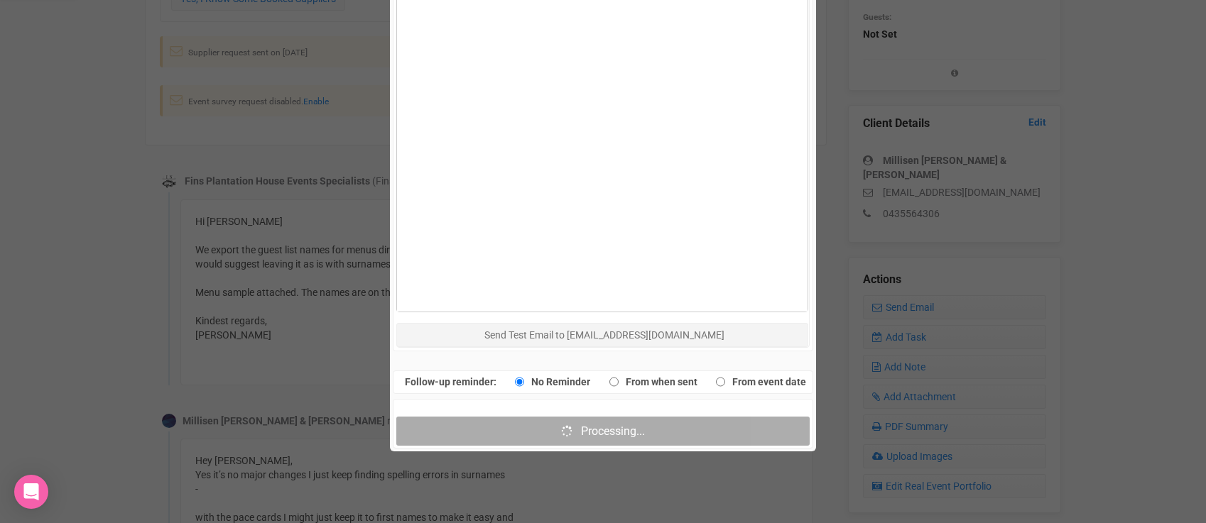
scroll to position [893, 0]
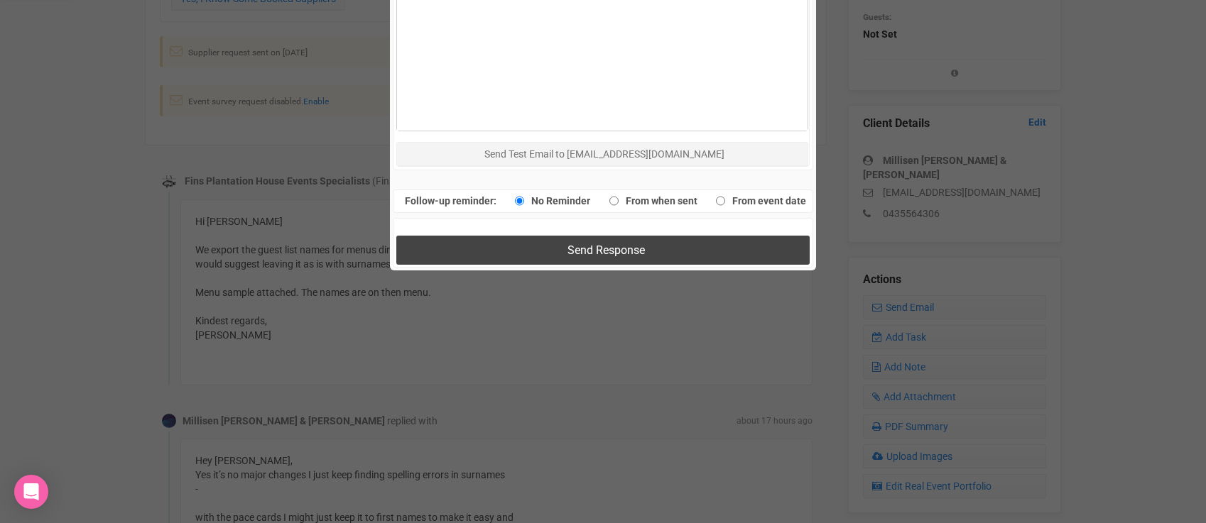
click at [485, 248] on button "Send Response" at bounding box center [602, 250] width 413 height 29
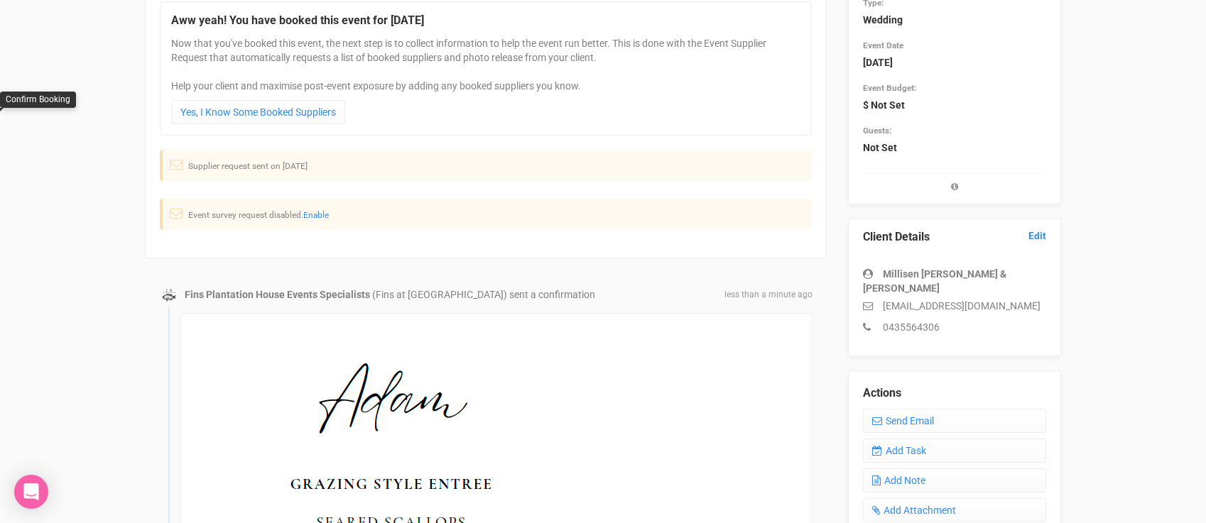
scroll to position [0, 0]
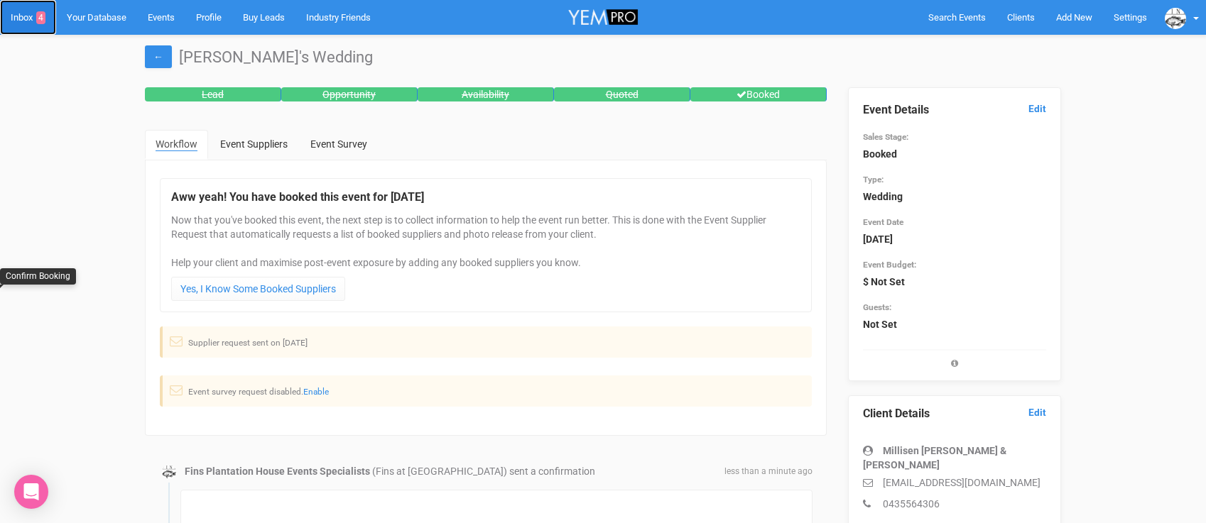
click at [28, 16] on link "Inbox 4" at bounding box center [28, 17] width 56 height 35
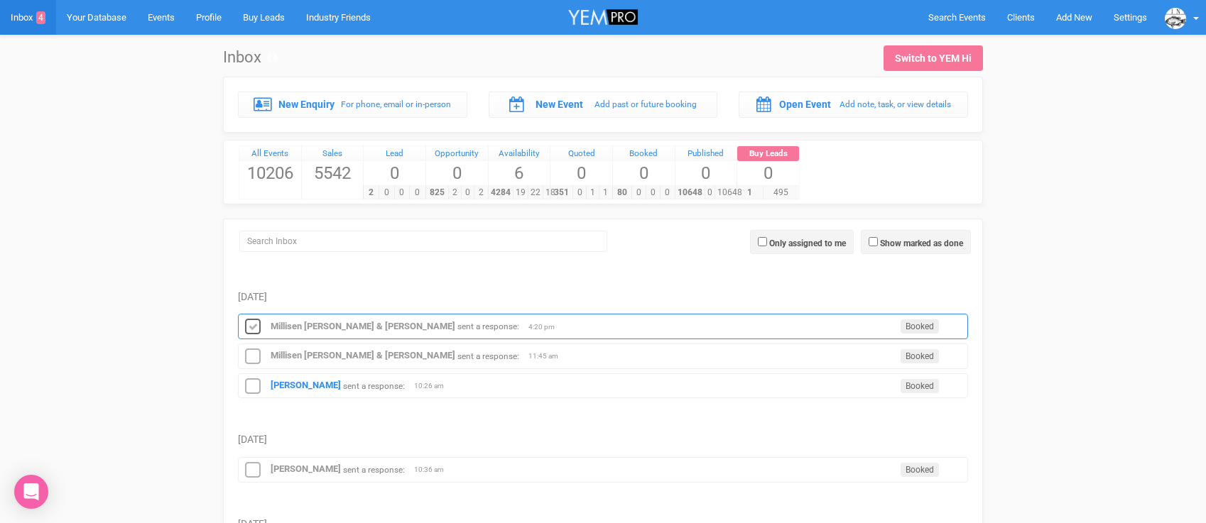
click at [252, 325] on icon at bounding box center [252, 327] width 21 height 18
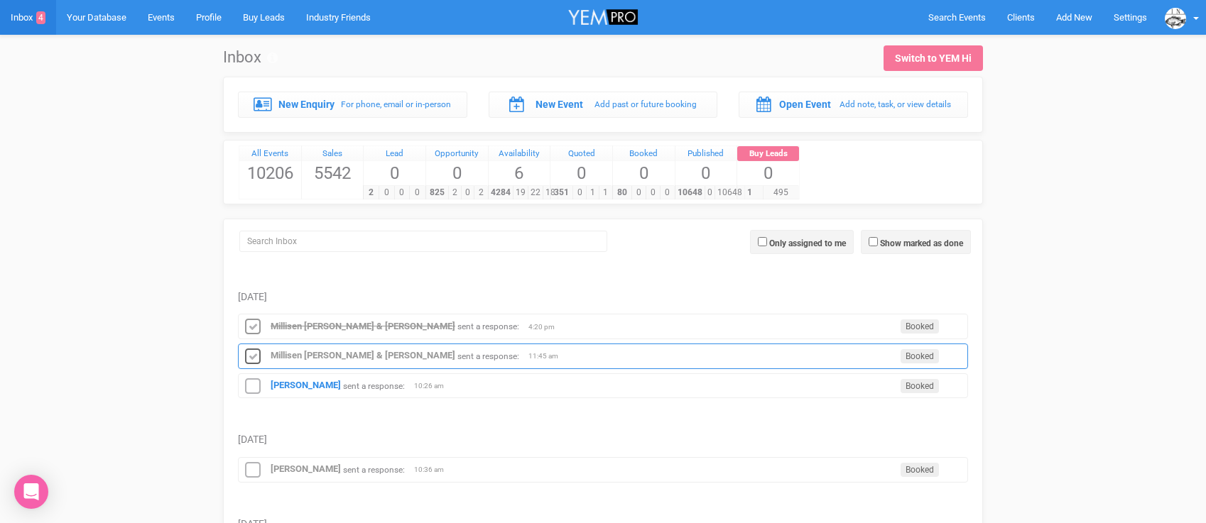
click at [251, 355] on icon at bounding box center [252, 357] width 21 height 18
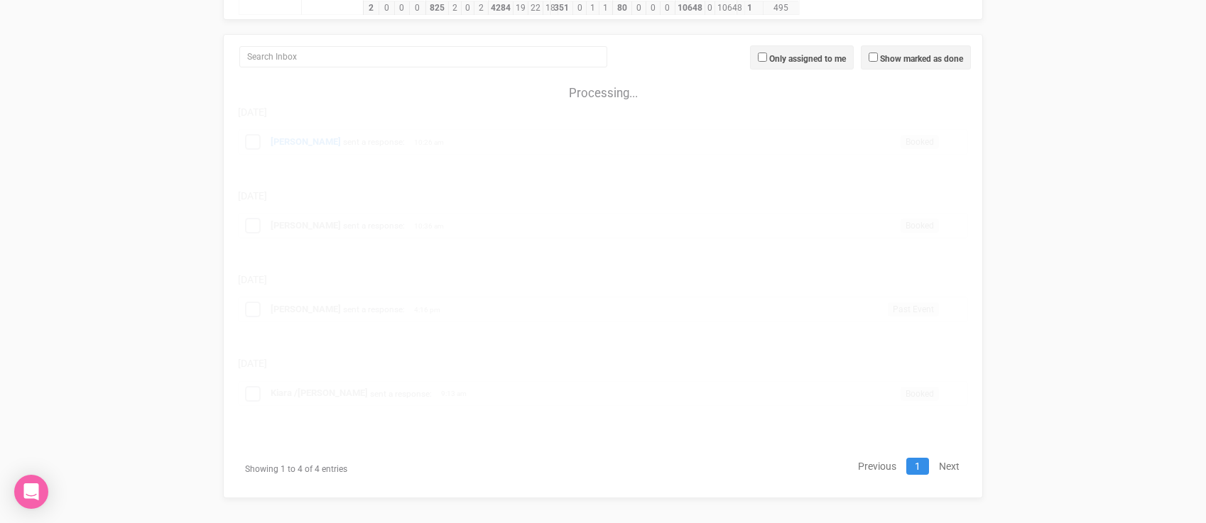
scroll to position [195, 0]
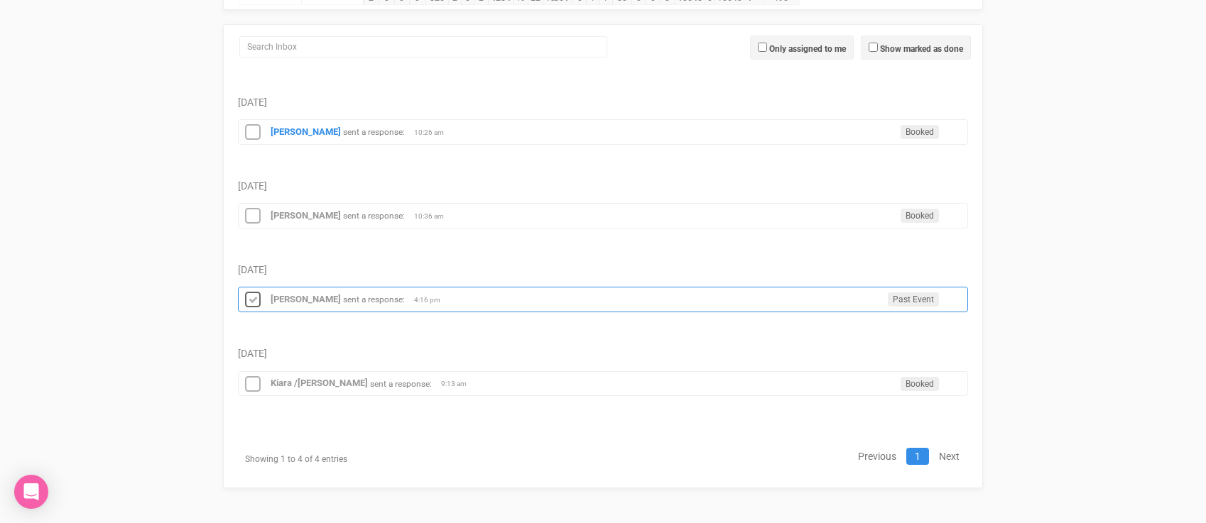
click at [248, 295] on icon at bounding box center [252, 300] width 21 height 18
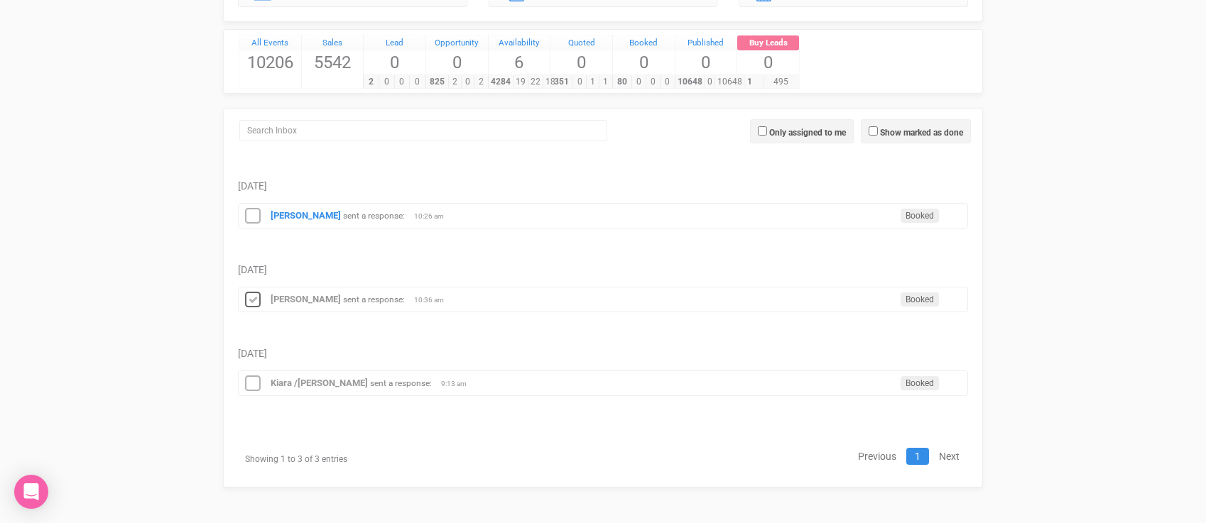
scroll to position [111, 0]
click at [293, 297] on strong "[PERSON_NAME]" at bounding box center [306, 299] width 70 height 11
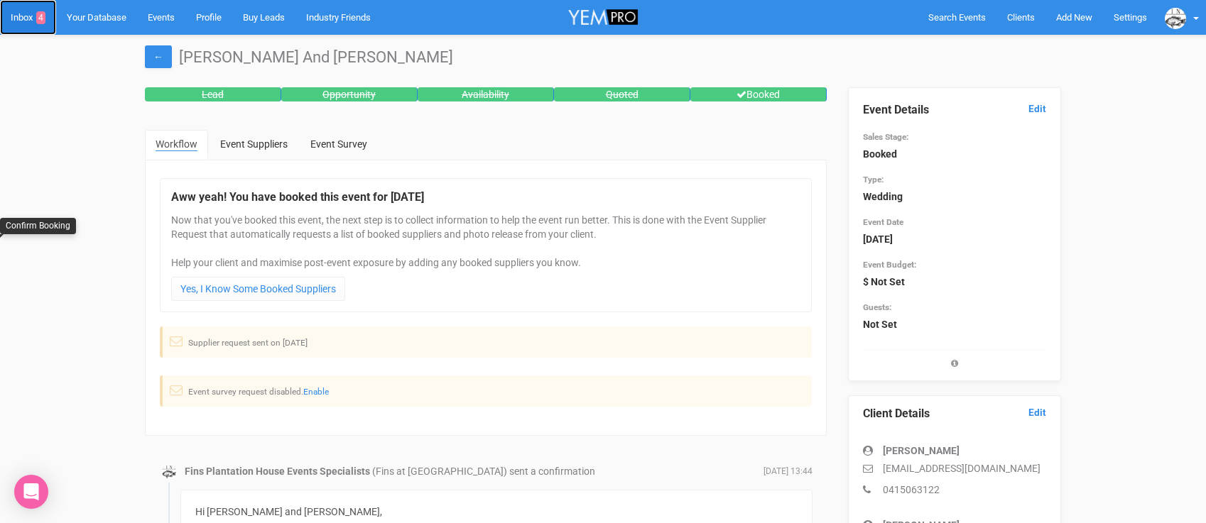
click at [17, 18] on link "Inbox 4" at bounding box center [28, 17] width 56 height 35
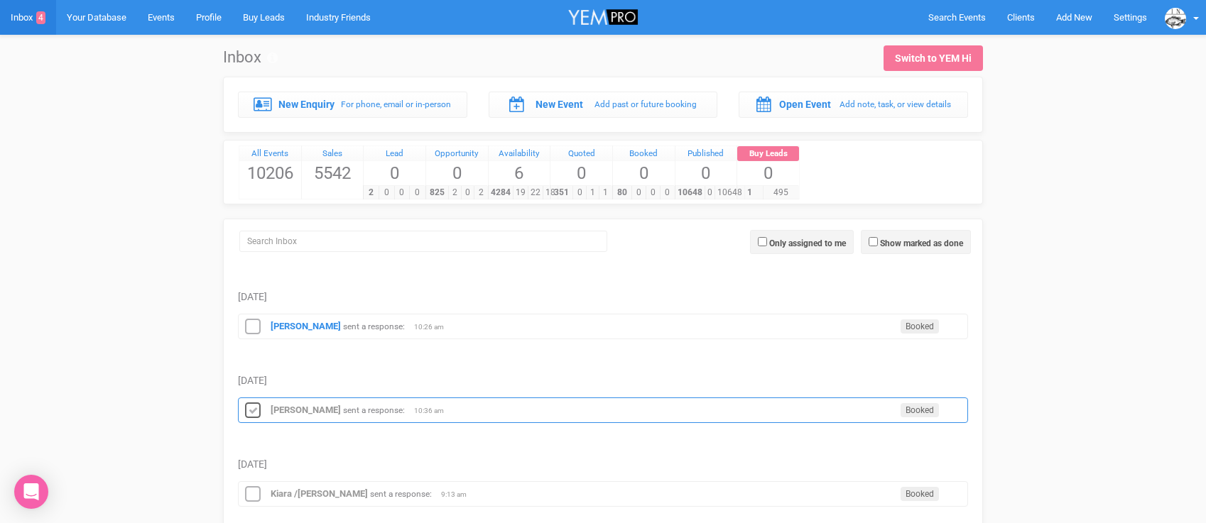
click at [248, 408] on icon at bounding box center [252, 411] width 21 height 18
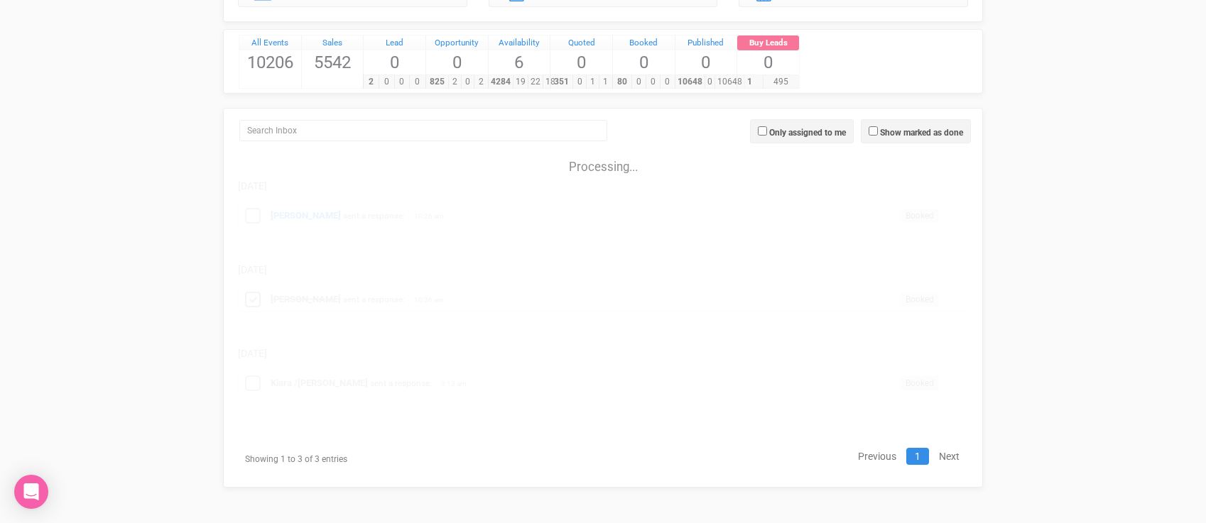
scroll to position [27, 0]
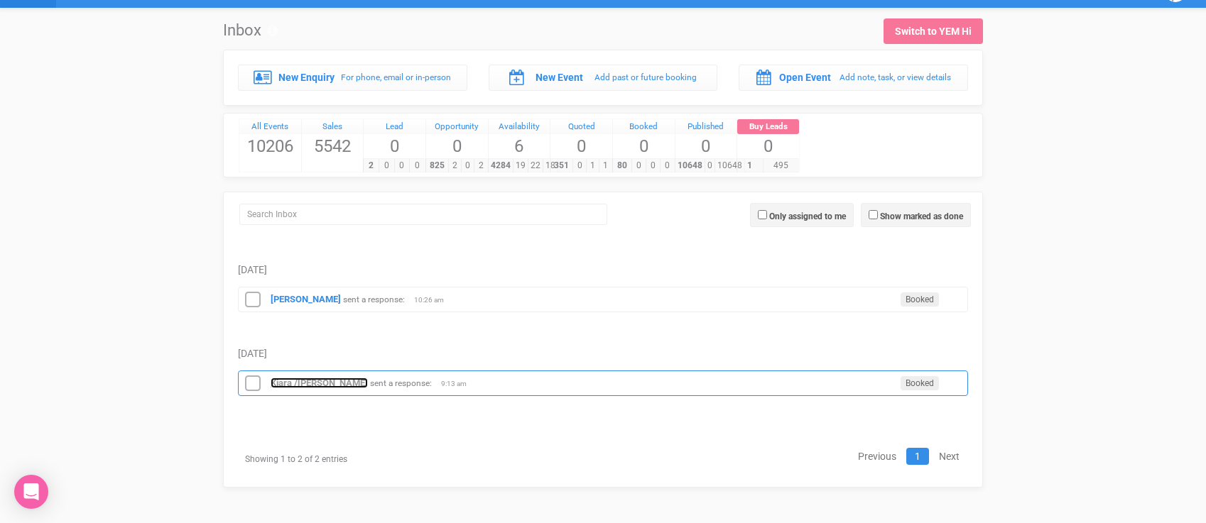
click at [281, 382] on strong "Kiara /[PERSON_NAME]" at bounding box center [319, 383] width 97 height 11
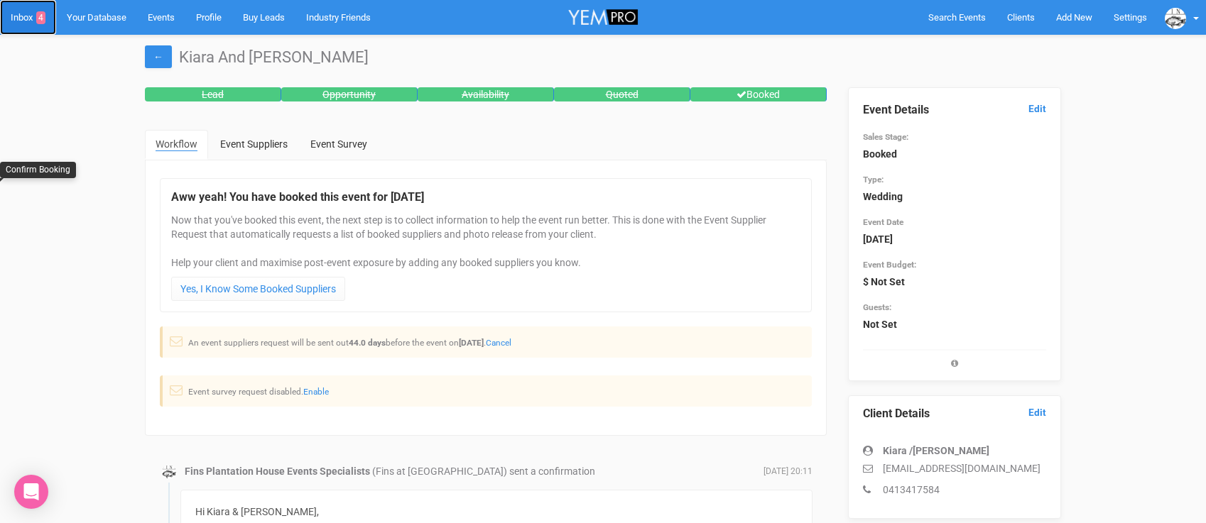
click at [20, 17] on link "Inbox 4" at bounding box center [28, 17] width 56 height 35
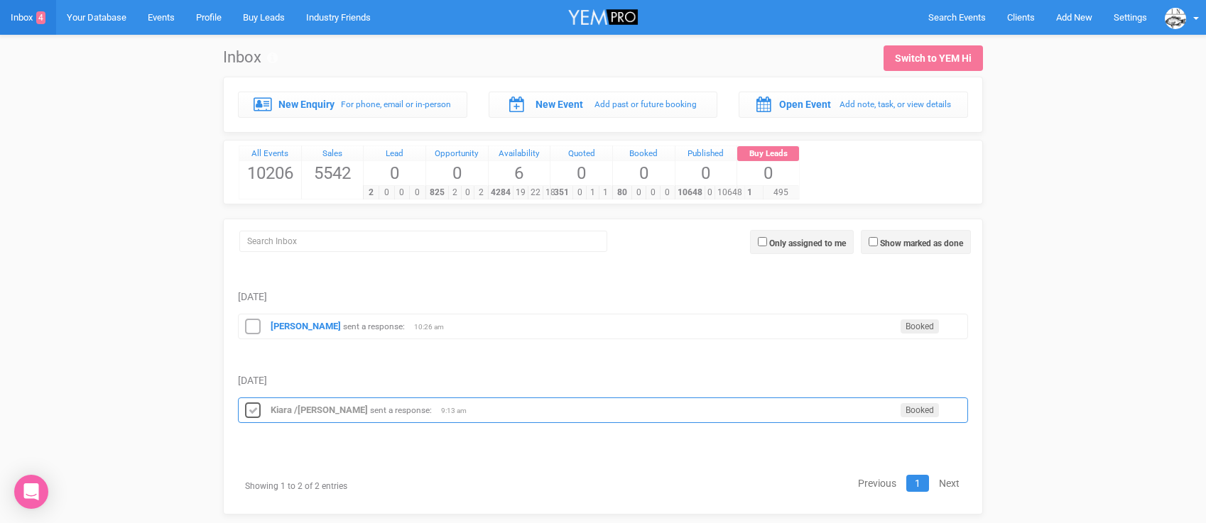
click at [257, 406] on icon at bounding box center [252, 411] width 21 height 18
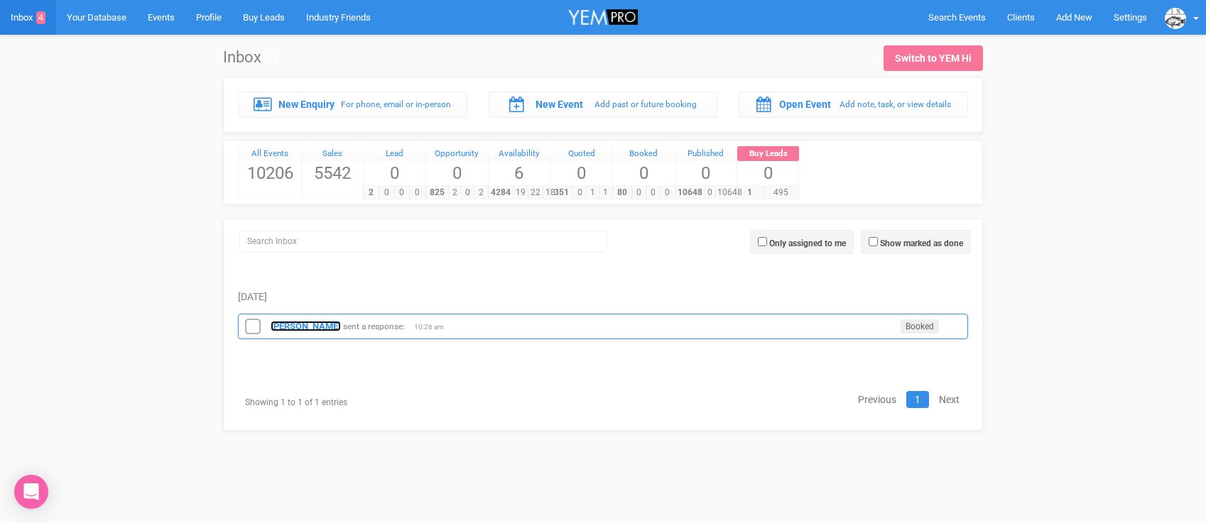
click at [308, 327] on strong "[PERSON_NAME]" at bounding box center [306, 326] width 70 height 11
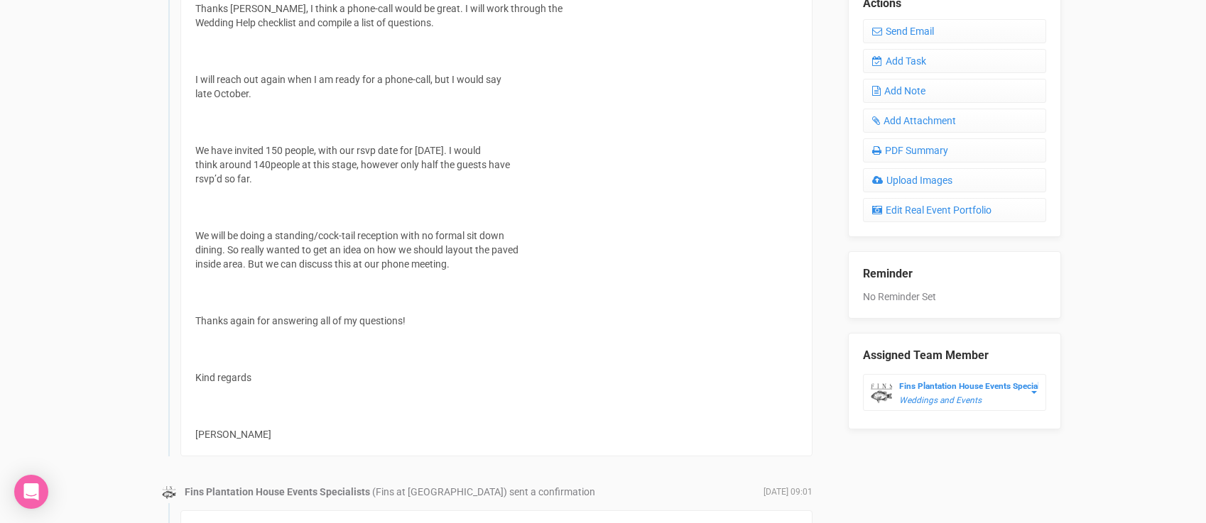
scroll to position [469, 0]
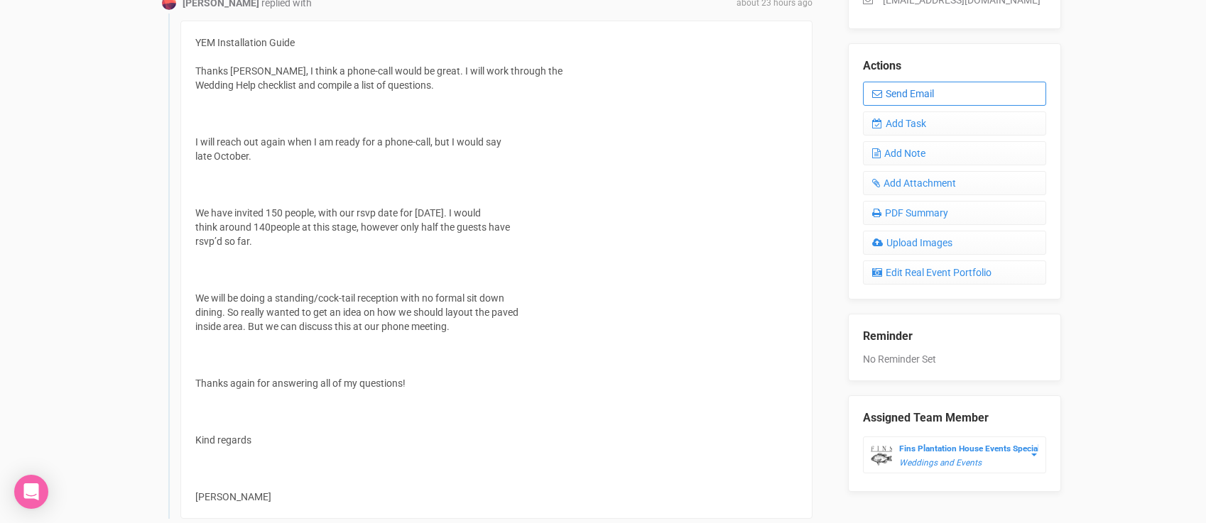
click at [893, 92] on link "Send Email" at bounding box center [954, 94] width 183 height 24
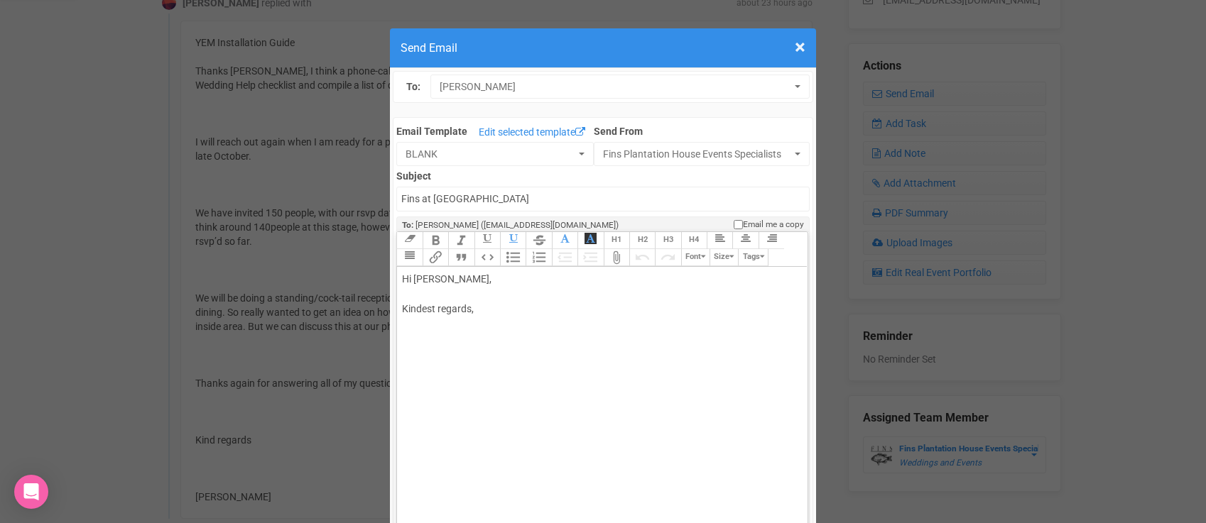
drag, startPoint x: 455, startPoint y: 277, endPoint x: 529, endPoint y: 278, distance: 74.6
click at [529, 278] on div "Hi [PERSON_NAME], Kindest regards," at bounding box center [599, 309] width 395 height 75
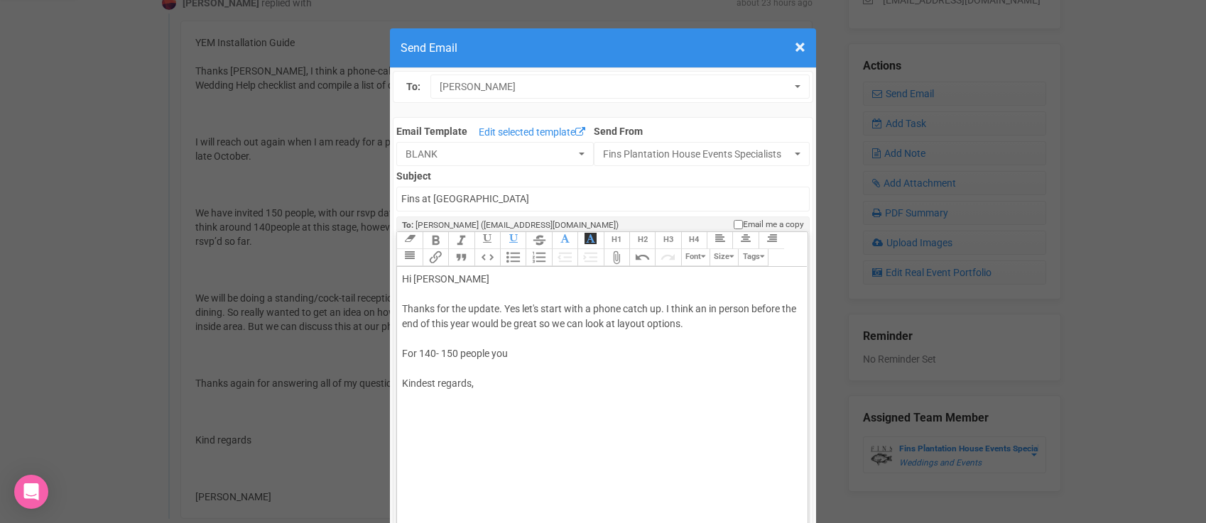
click at [521, 353] on div "Hi [PERSON_NAME] Thanks for the update. Yes let's start with a phone catch up. …" at bounding box center [599, 346] width 395 height 149
click at [665, 310] on div "Hi [PERSON_NAME] Thanks for the update. Yes let's start with a phone catch up. …" at bounding box center [599, 346] width 395 height 149
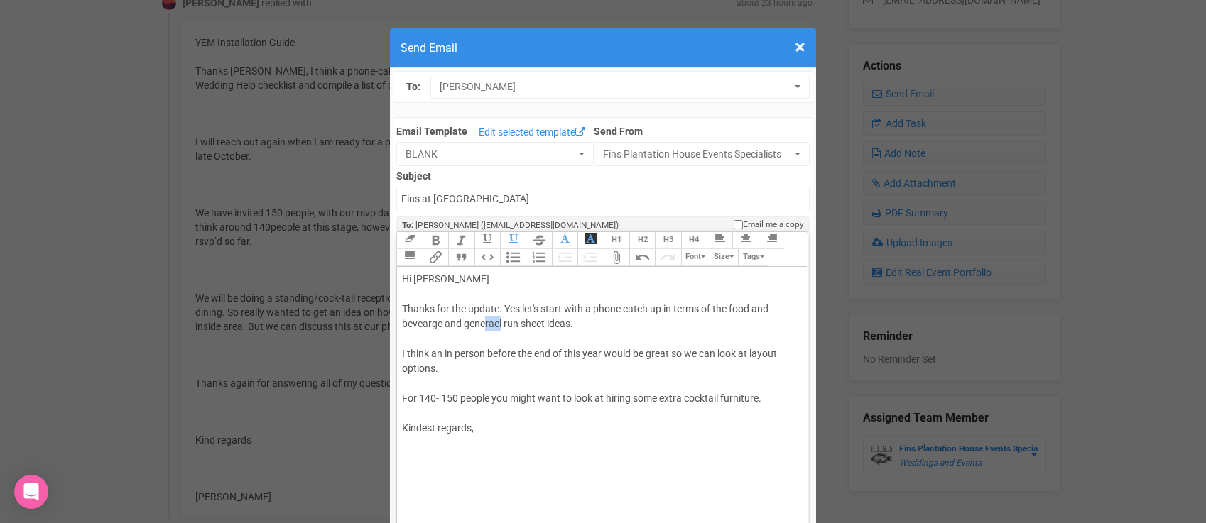
click at [486, 330] on div "Hi [PERSON_NAME] Thanks for the update. Yes let's start with a phone catch up i…" at bounding box center [599, 369] width 395 height 194
drag, startPoint x: 505, startPoint y: 326, endPoint x: 466, endPoint y: 325, distance: 39.1
click at [466, 325] on div "Hi [PERSON_NAME] Thanks for the update. Yes let's start with a phone catch up i…" at bounding box center [599, 369] width 395 height 194
click at [406, 353] on div "Hi [PERSON_NAME] Thanks for the update. Yes let's start with a phone catch up i…" at bounding box center [599, 369] width 395 height 194
click at [769, 399] on div "Hi [PERSON_NAME] Thanks for the update. Yes let's start with a phone catch up i…" at bounding box center [599, 369] width 395 height 194
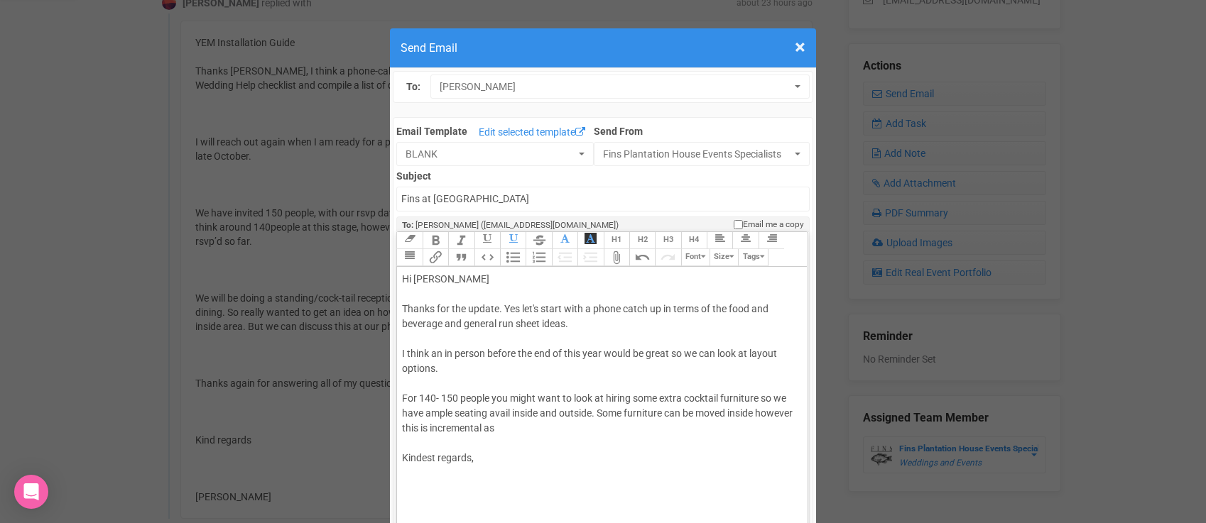
click at [557, 423] on div "Hi [PERSON_NAME] Thanks for the update. Yes let's start with a phone catch up i…" at bounding box center [599, 384] width 395 height 224
click at [635, 448] on div "Hi [PERSON_NAME] Thanks for the update. Yes let's start with a phone catch up i…" at bounding box center [599, 391] width 395 height 239
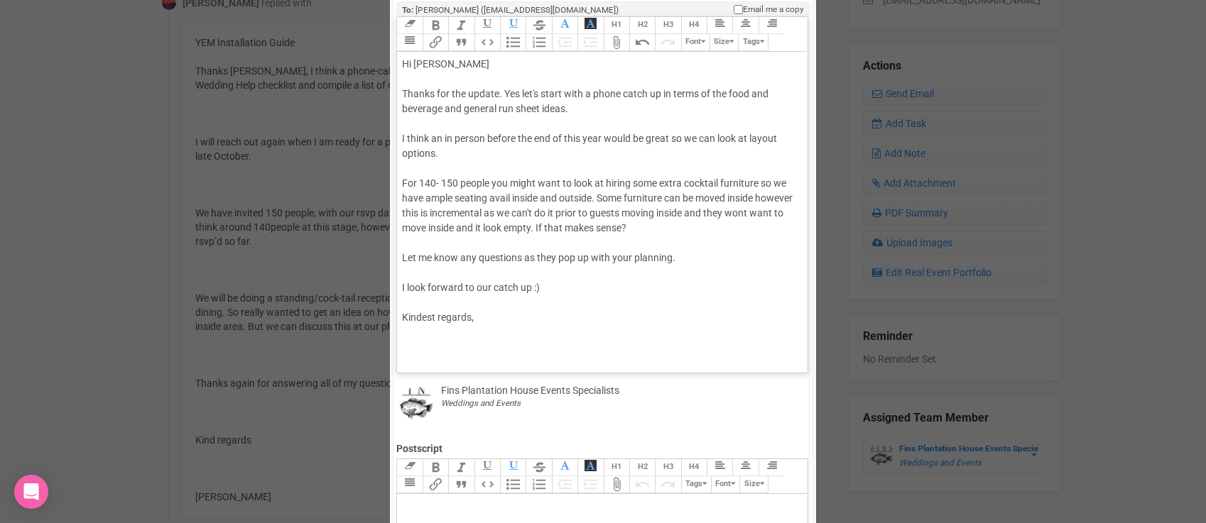
scroll to position [245, 0]
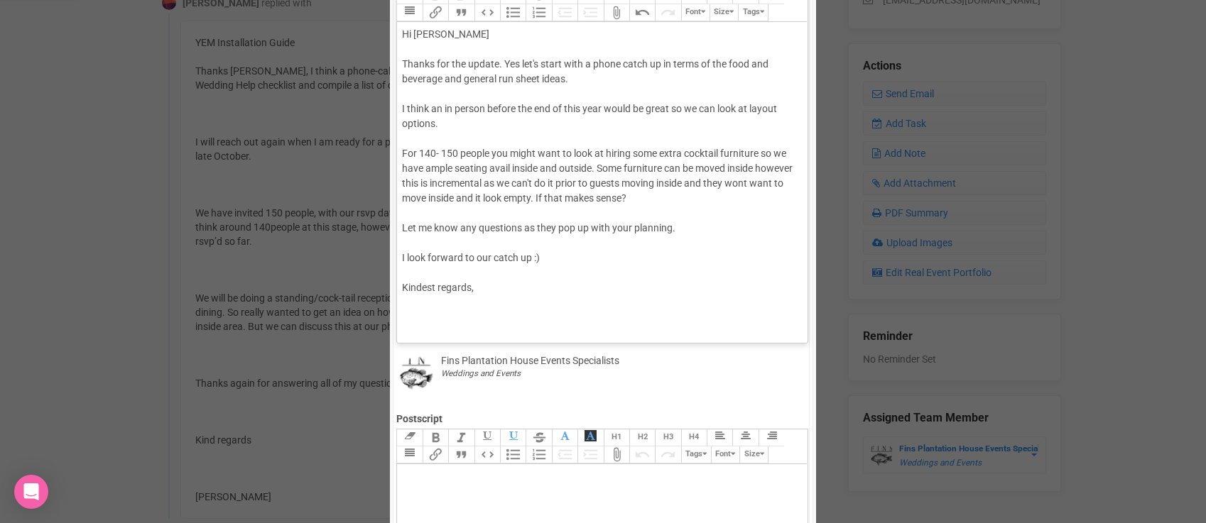
click at [550, 311] on div "Hi [PERSON_NAME] Thanks for the update. Yes let's start with a phone catch up i…" at bounding box center [599, 176] width 395 height 298
type trix-editor "<div>Hi [PERSON_NAME];<br><br>Thanks for the update. Yes let's start with a pho…"
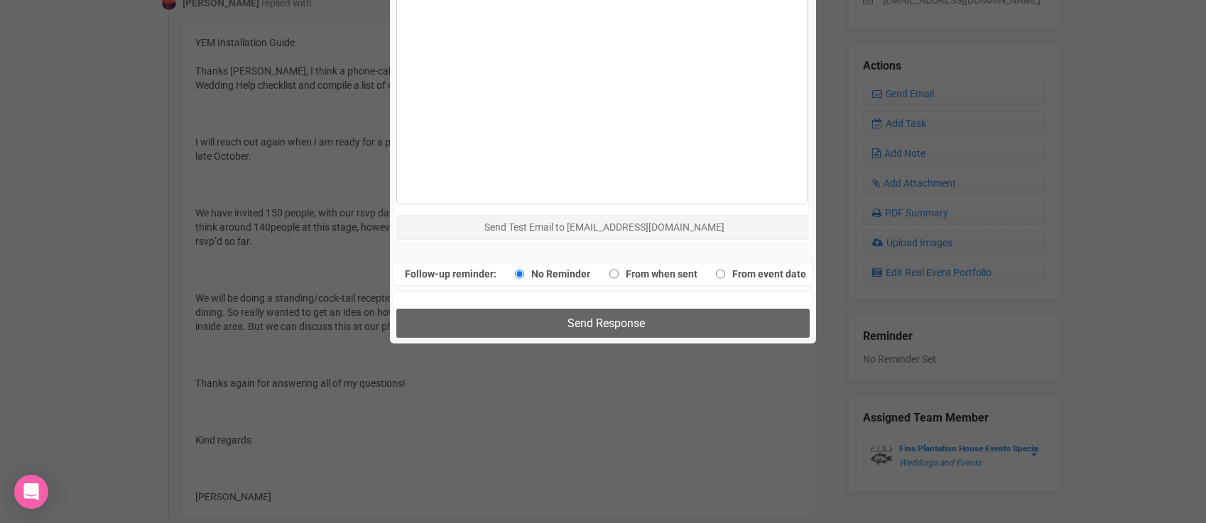
scroll to position [922, 0]
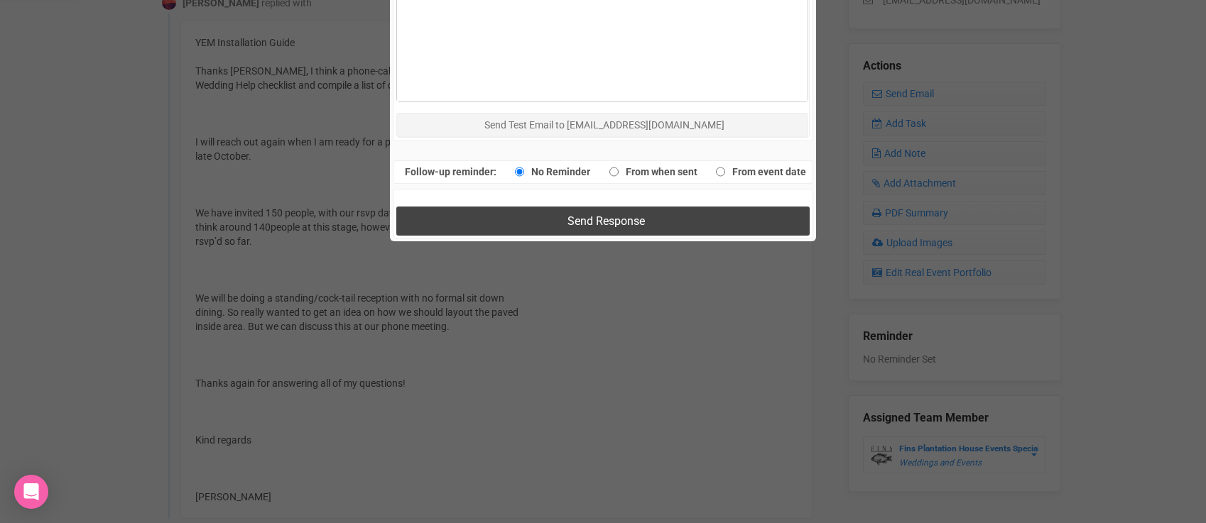
click at [567, 220] on span "Send Response" at bounding box center [605, 220] width 77 height 13
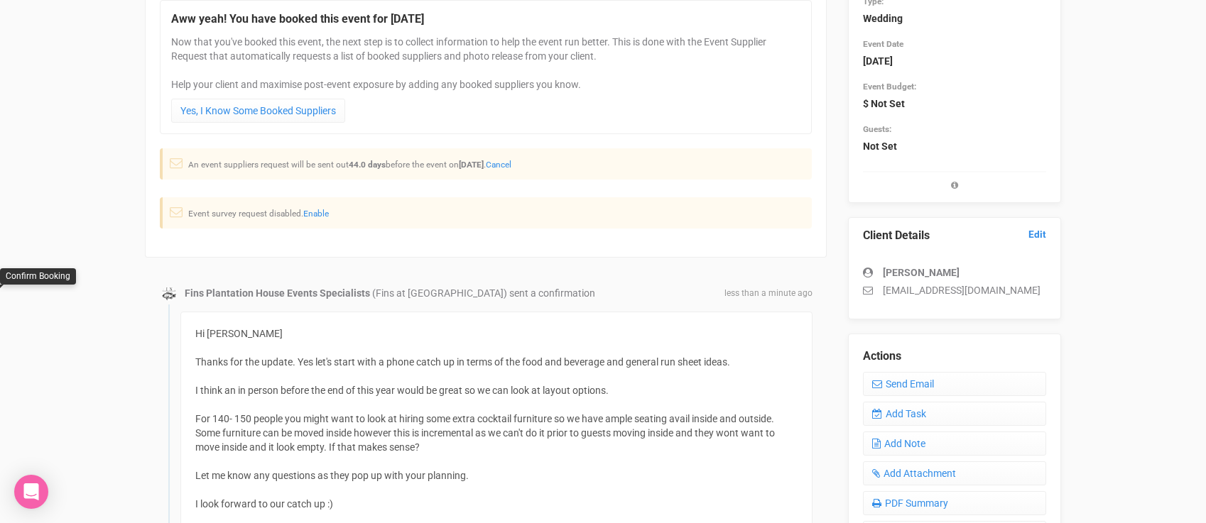
scroll to position [0, 0]
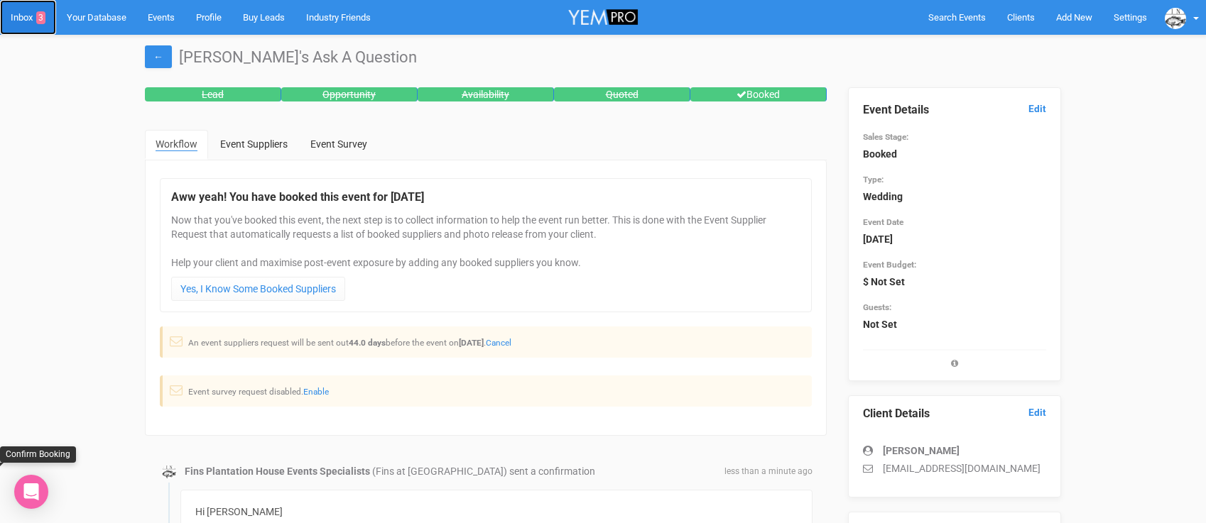
click at [26, 14] on link "Inbox 3" at bounding box center [28, 17] width 56 height 35
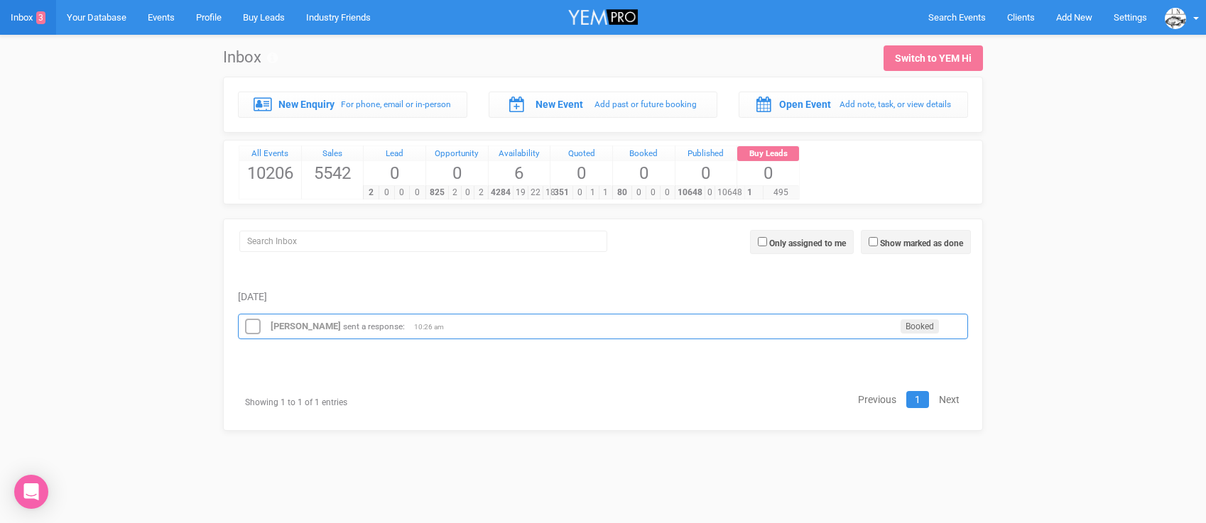
click at [254, 322] on icon at bounding box center [252, 327] width 21 height 18
